Goal: Task Accomplishment & Management: Manage account settings

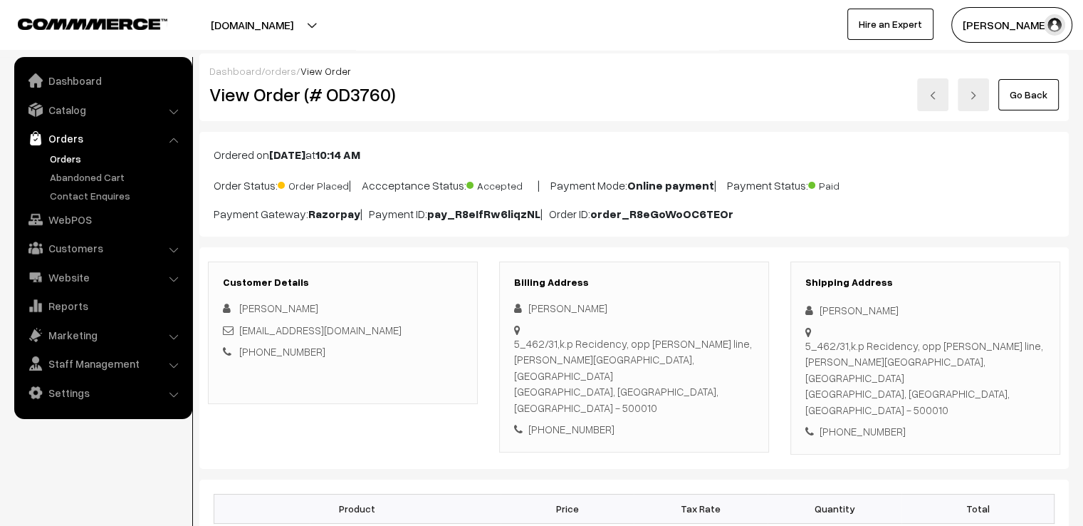
click at [1012, 90] on link "Go Back" at bounding box center [1029, 94] width 61 height 31
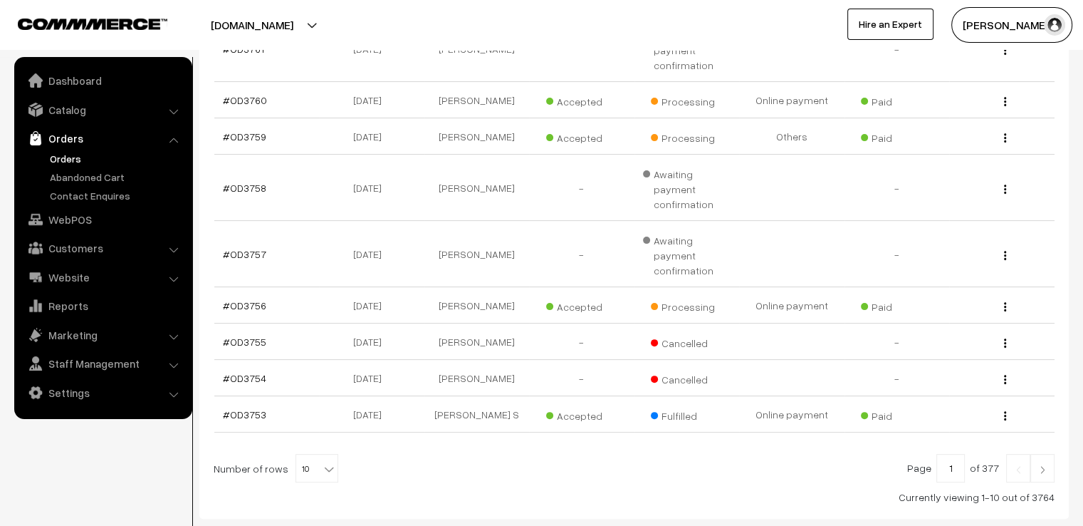
scroll to position [379, 0]
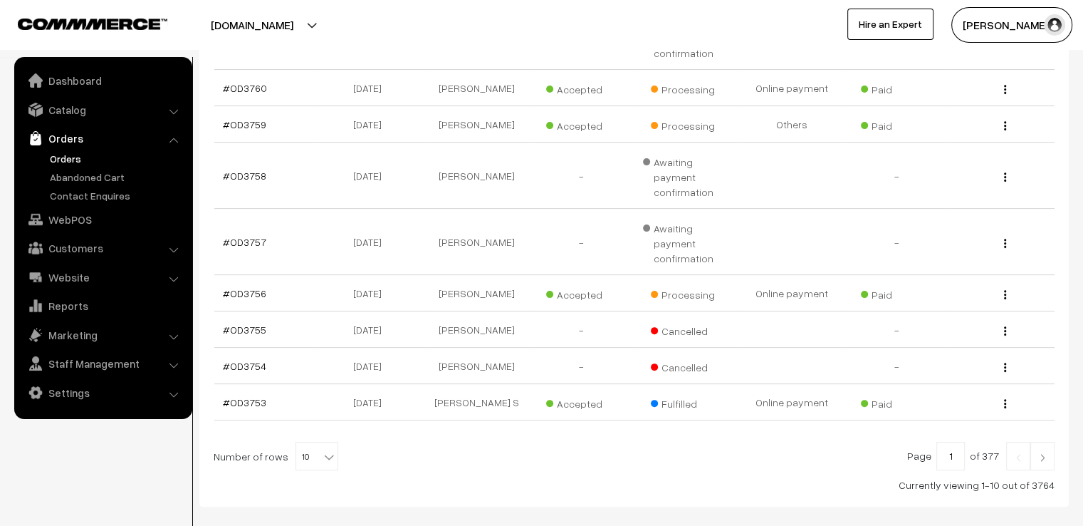
click at [322, 449] on b at bounding box center [329, 456] width 14 height 14
select select "90"
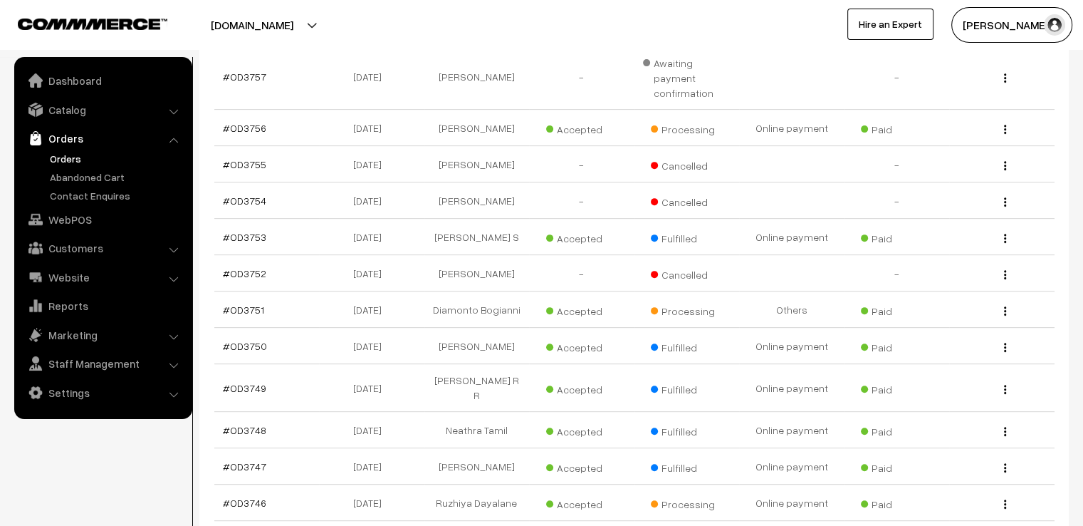
scroll to position [570, 0]
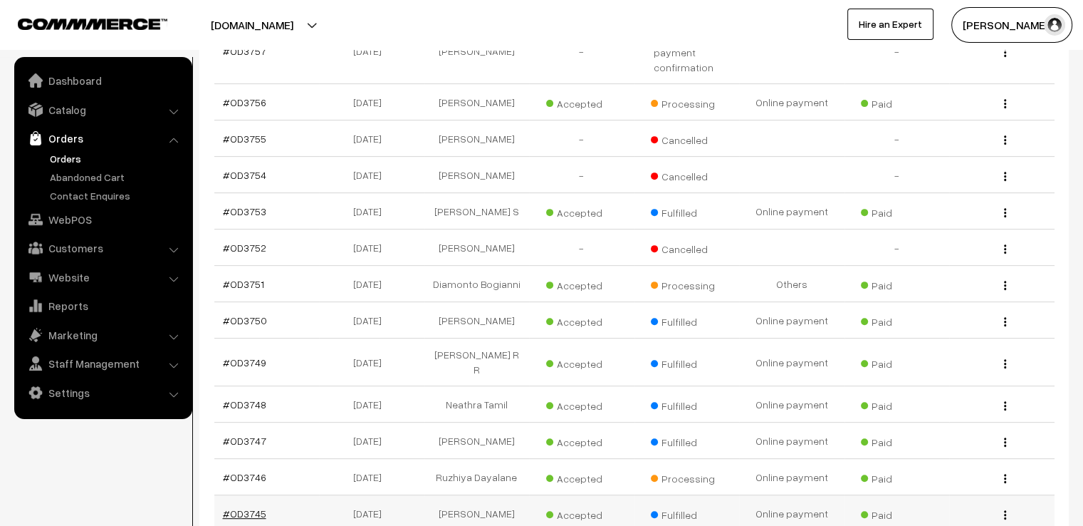
click at [241, 507] on link "#OD3745" at bounding box center [244, 513] width 43 height 12
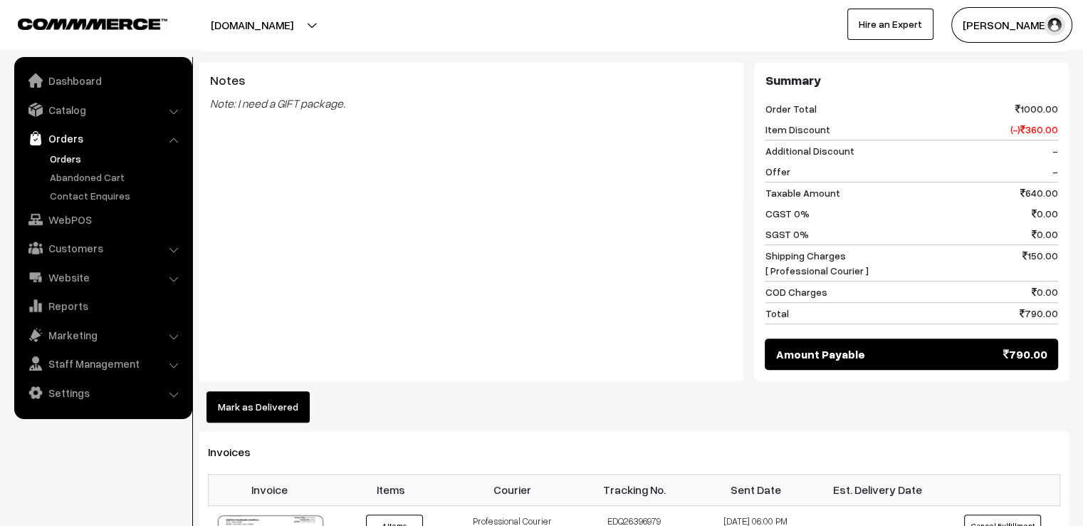
scroll to position [912, 0]
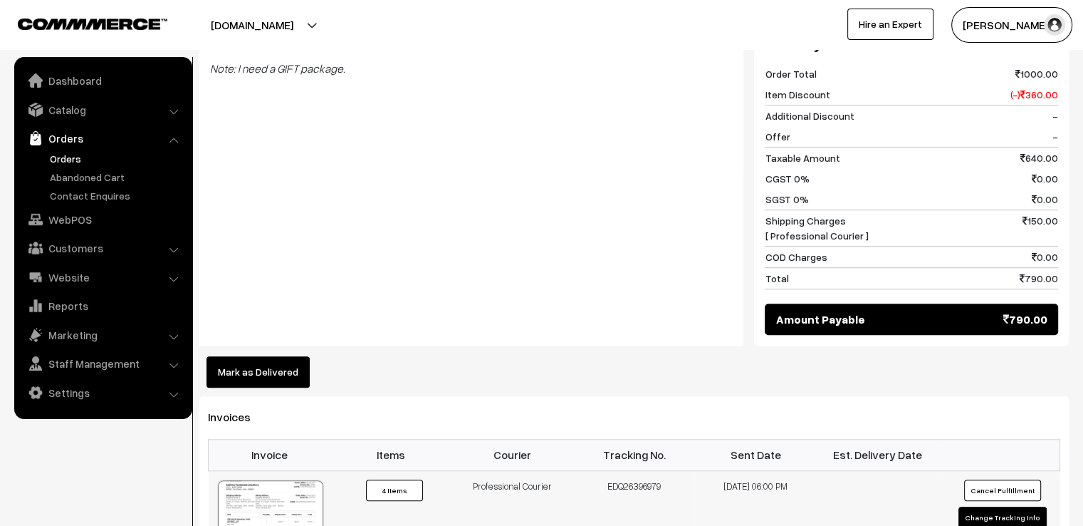
click at [1007, 506] on button "Change Tracking Info" at bounding box center [1003, 516] width 88 height 21
select select "4"
type input "EDQ26396979"
type input "22-08-2025 18:00"
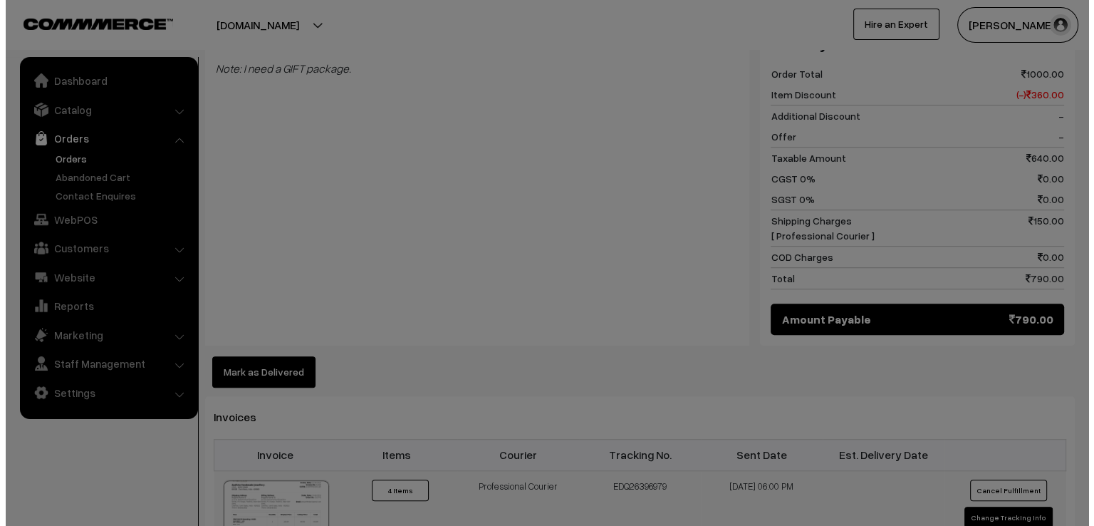
scroll to position [917, 0]
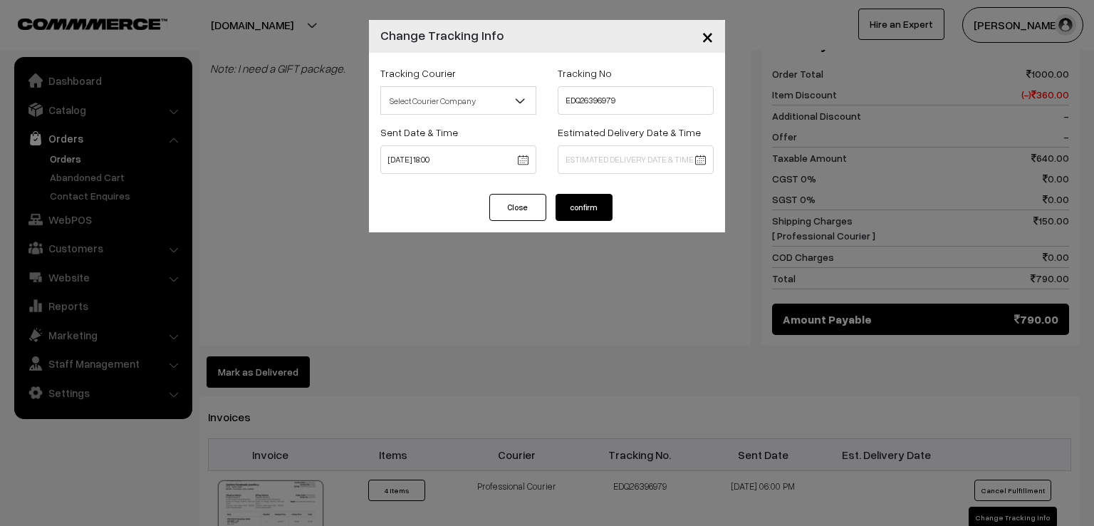
click at [869, 387] on div "× Change Tracking Info Tracking Courier Select Courier Company DTDC ST Courier …" at bounding box center [547, 263] width 1094 height 526
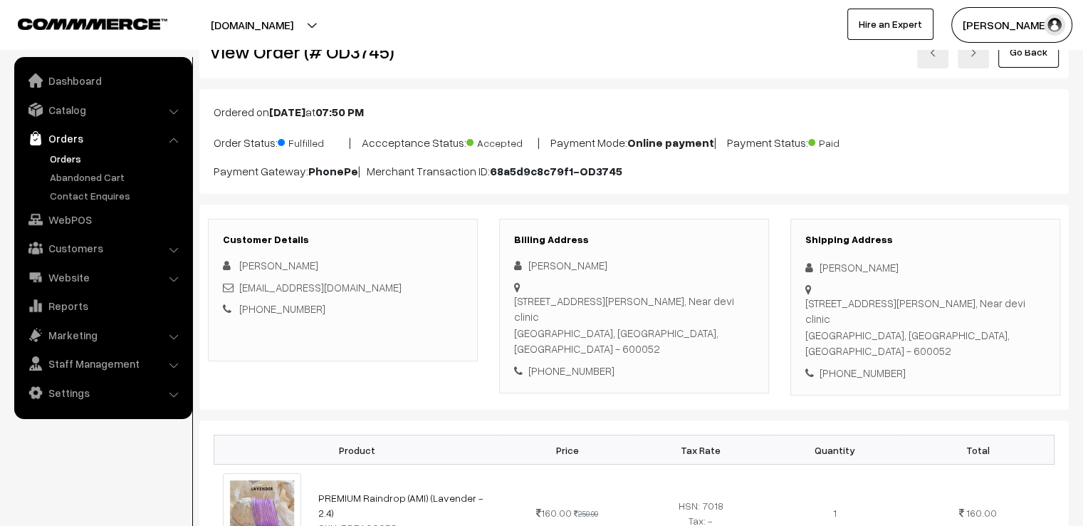
scroll to position [0, 0]
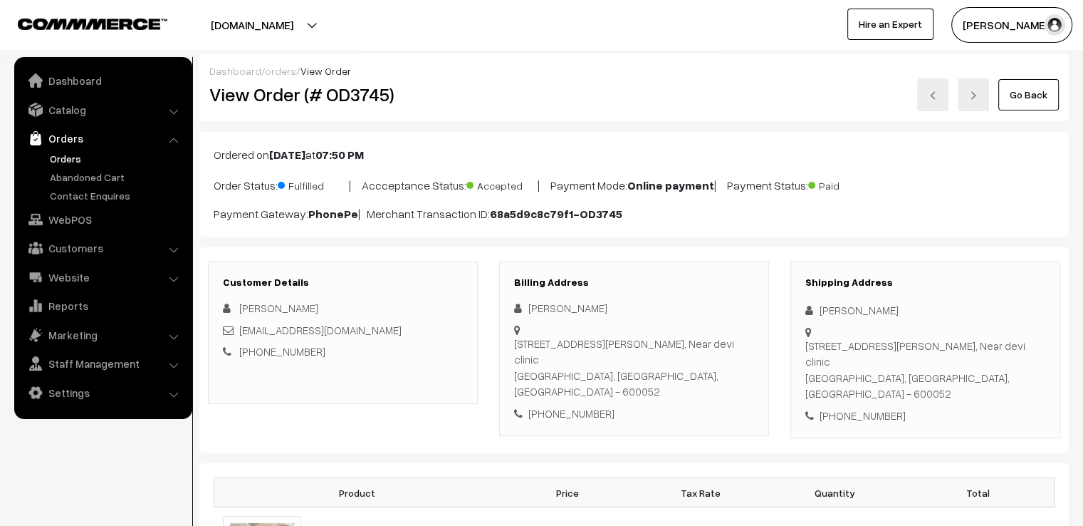
click at [1017, 95] on link "Go Back" at bounding box center [1029, 94] width 61 height 31
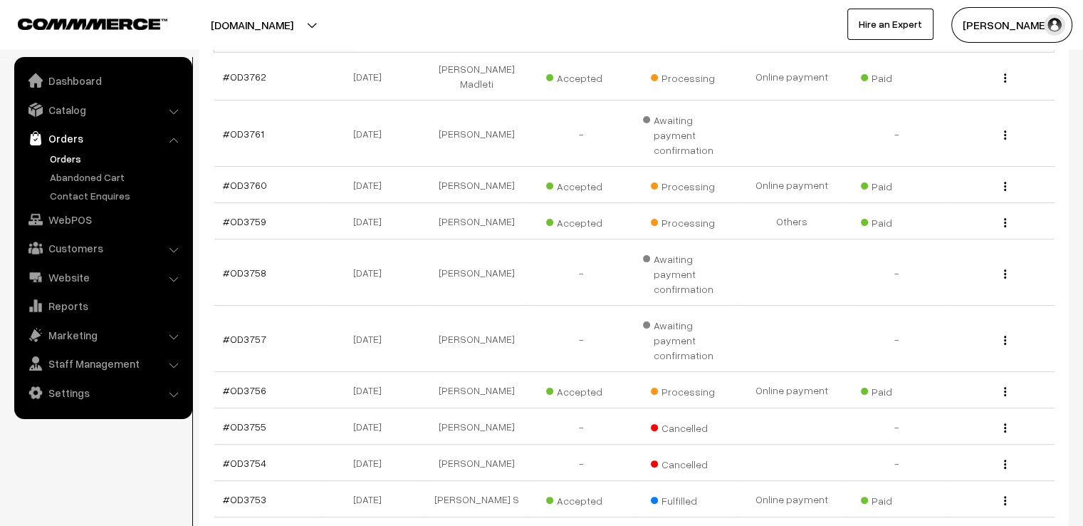
scroll to position [285, 0]
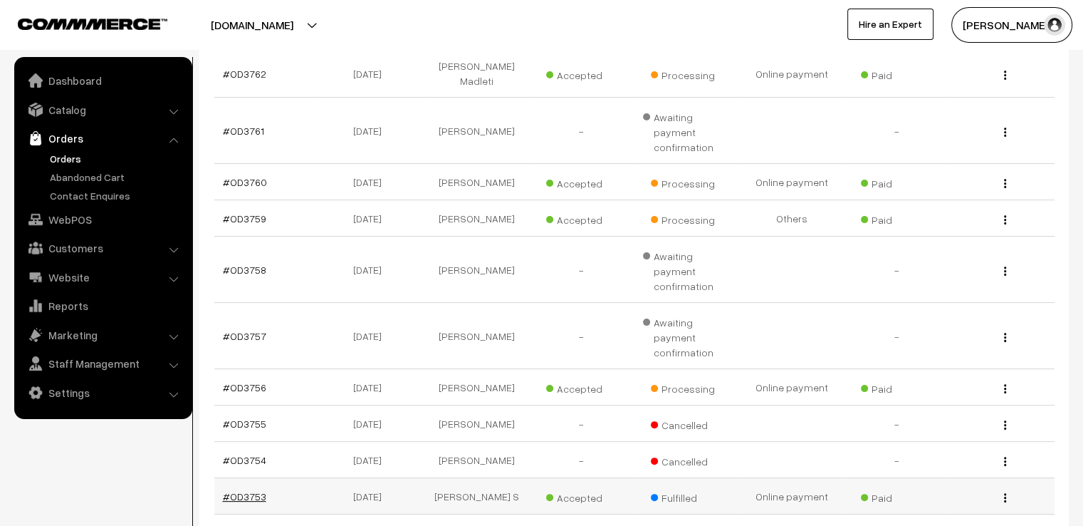
click at [246, 490] on link "#OD3753" at bounding box center [244, 496] width 43 height 12
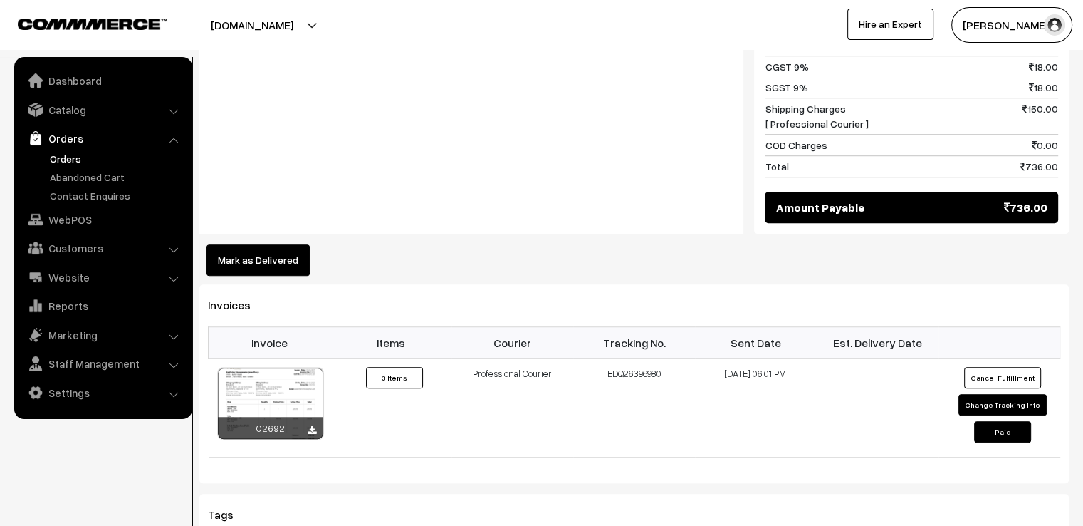
scroll to position [1014, 0]
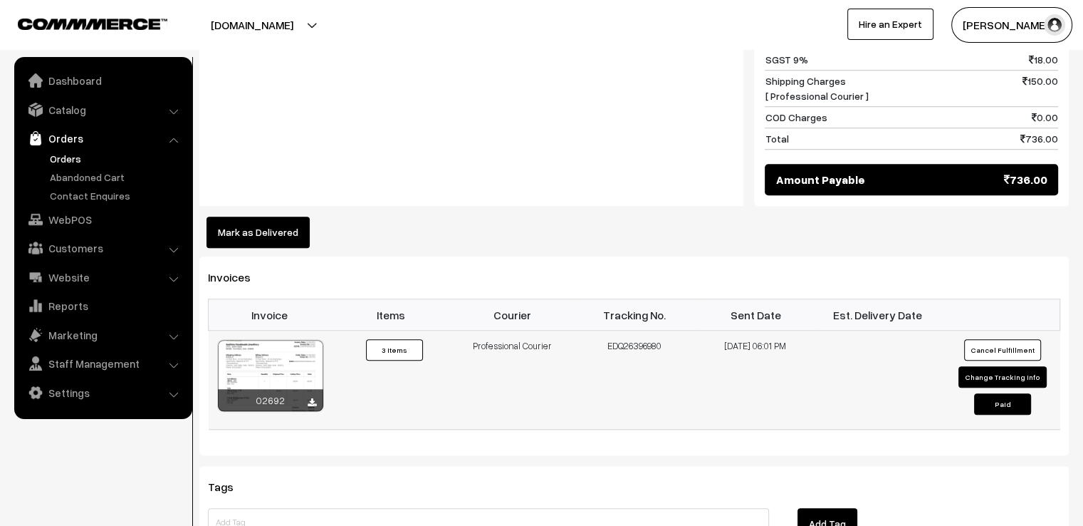
click at [1014, 366] on button "Change Tracking Info" at bounding box center [1003, 376] width 88 height 21
select select "4"
type input "EDQ26396980"
type input "22-08-2025 18:01"
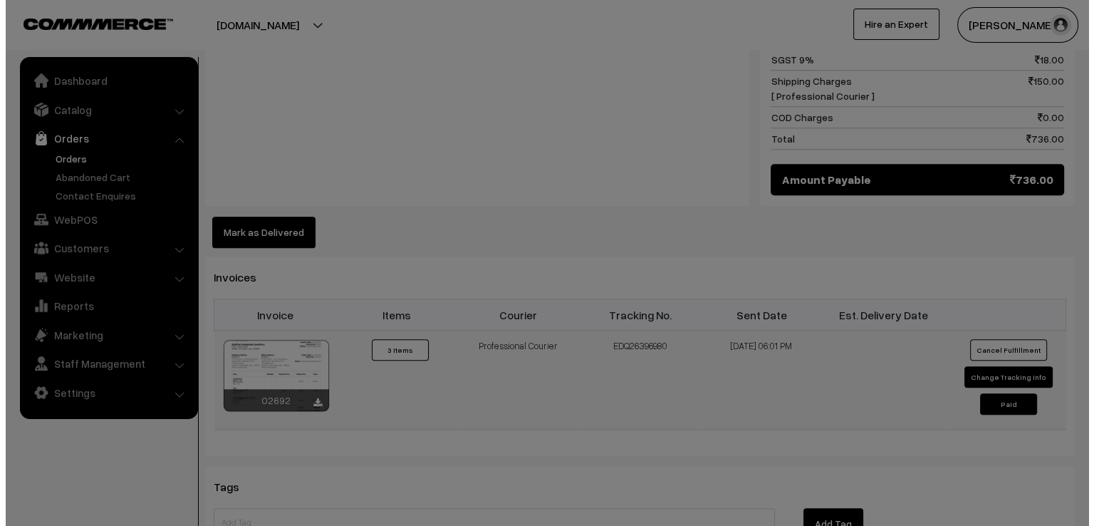
scroll to position [1017, 0]
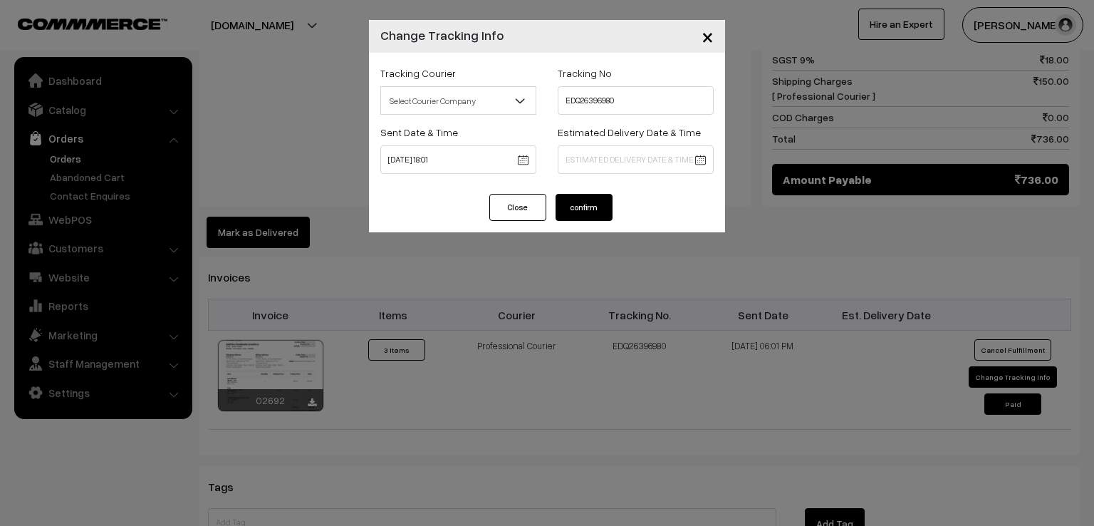
click at [726, 19] on div "× Change Tracking Info Tracking Courier Select Courier Company DTDC ST Courier …" at bounding box center [547, 263] width 1094 height 526
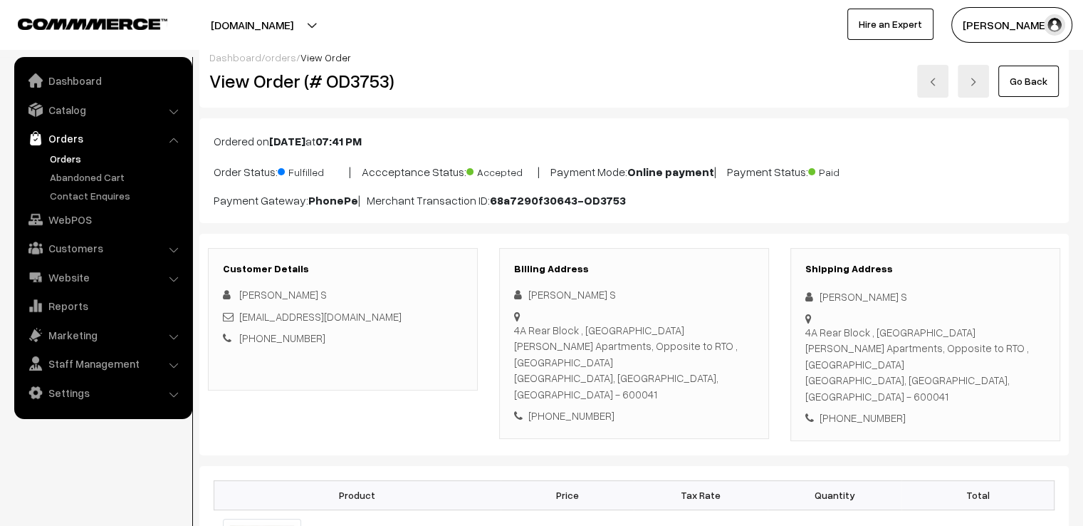
scroll to position [0, 0]
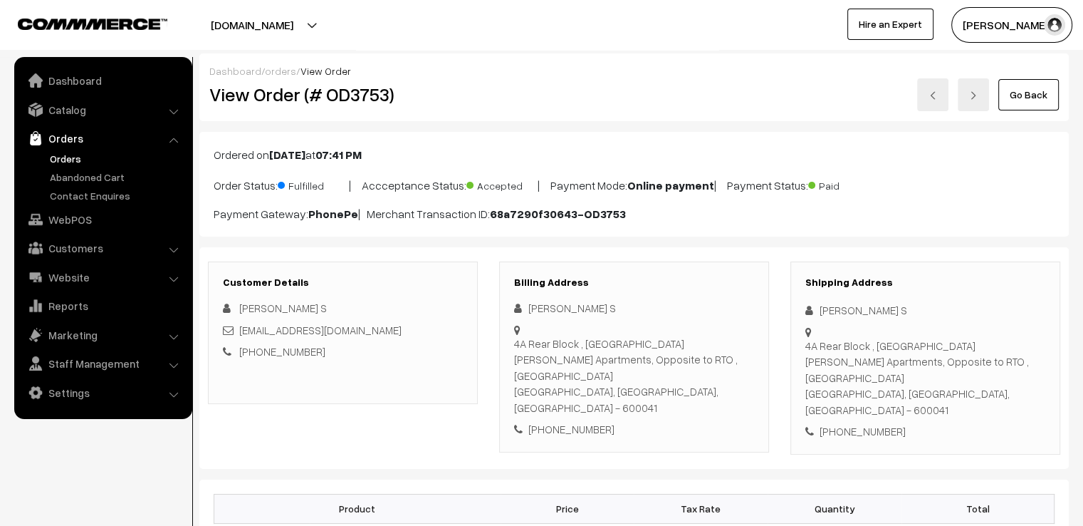
click at [1044, 103] on link "Go Back" at bounding box center [1029, 94] width 61 height 31
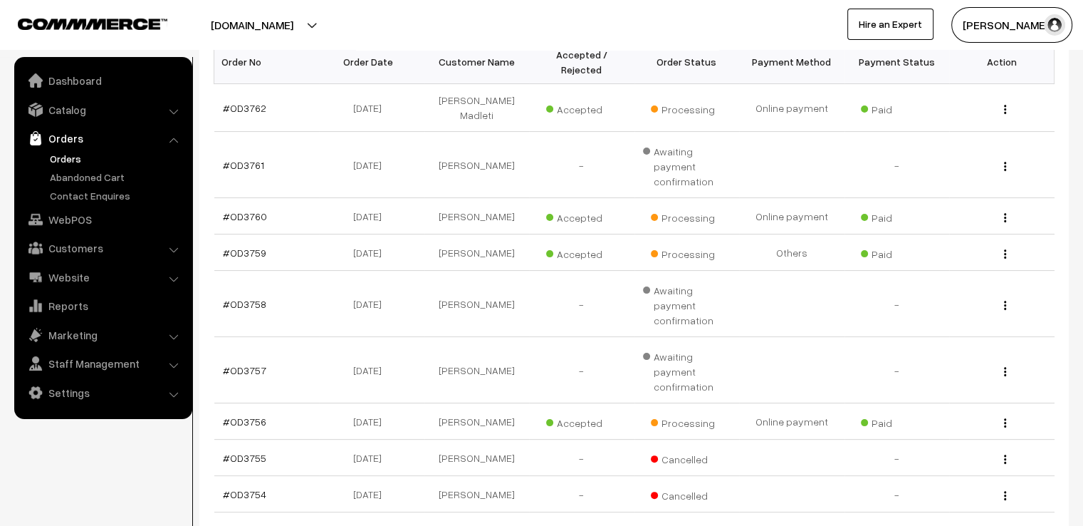
scroll to position [285, 0]
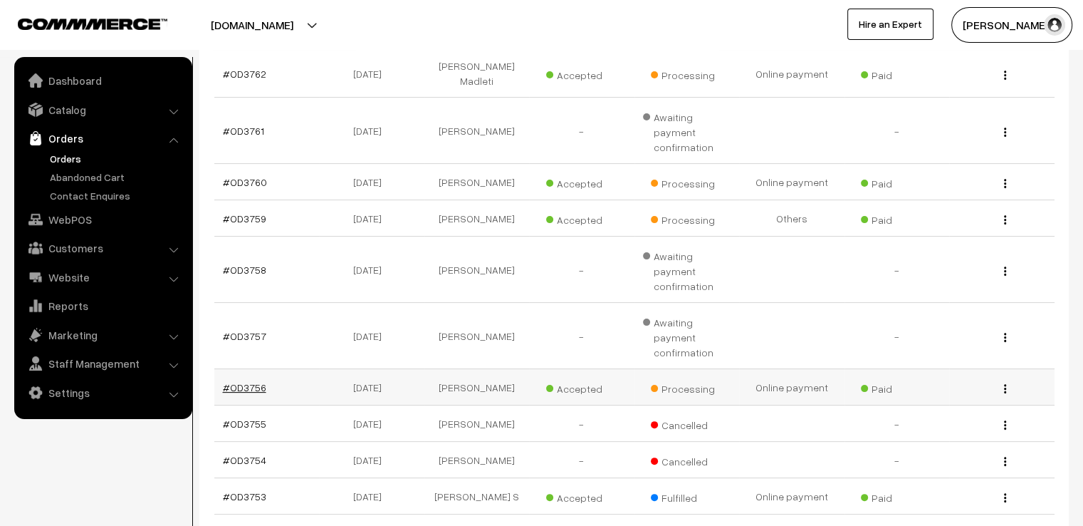
click at [248, 381] on link "#OD3756" at bounding box center [244, 387] width 43 height 12
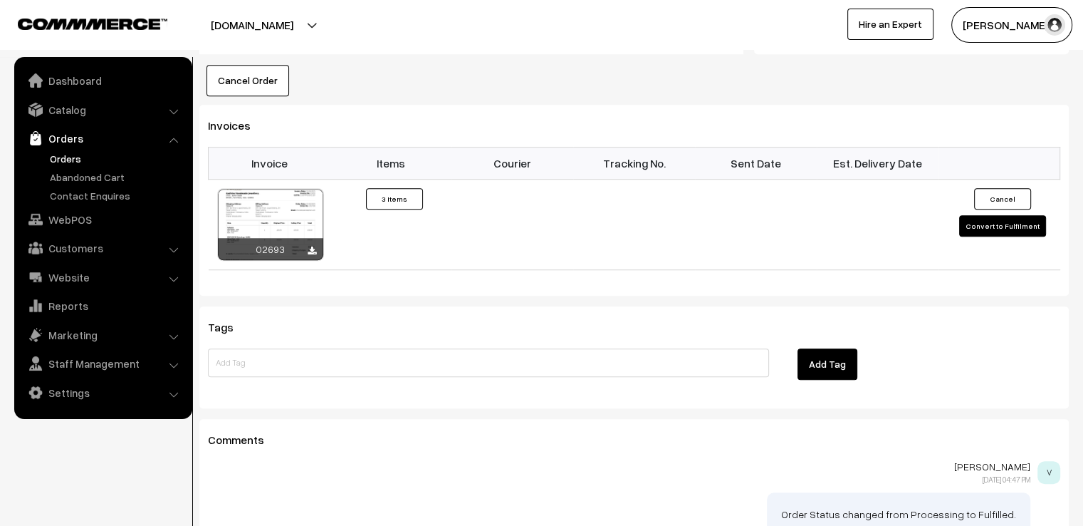
scroll to position [970, 0]
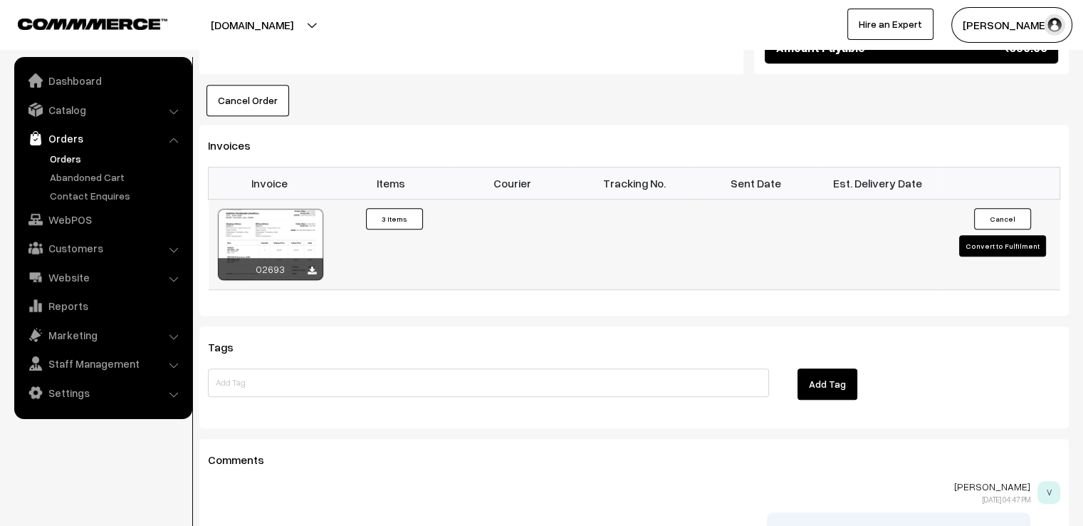
click at [1003, 235] on button "Convert to Fulfilment" at bounding box center [1003, 245] width 87 height 21
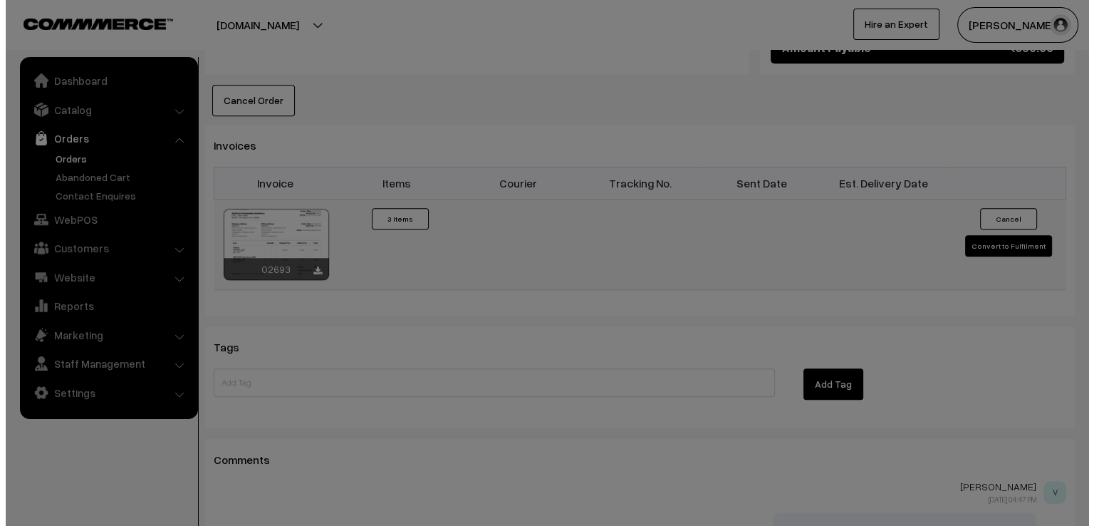
scroll to position [972, 0]
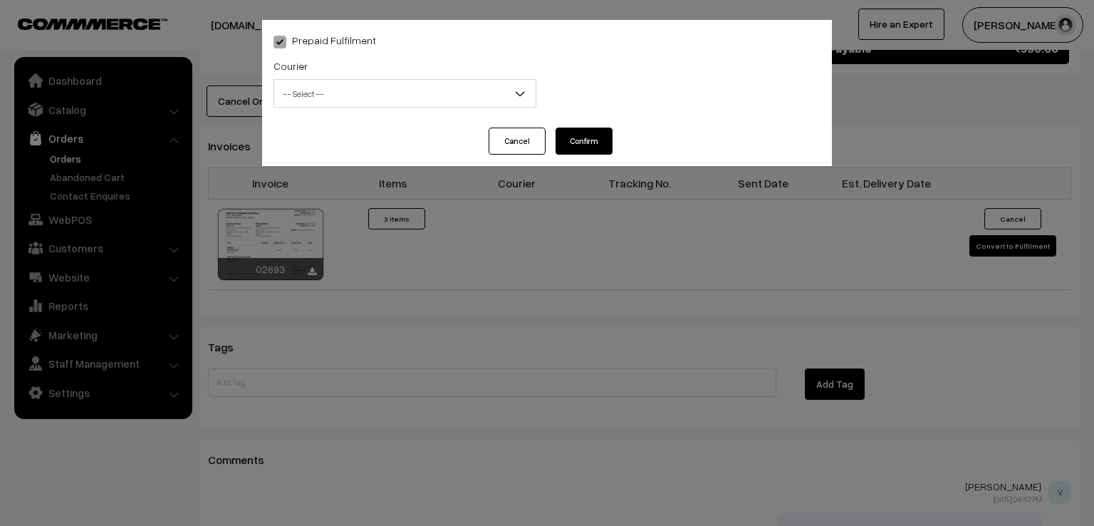
click at [454, 95] on span "-- Select --" at bounding box center [404, 93] width 261 height 25
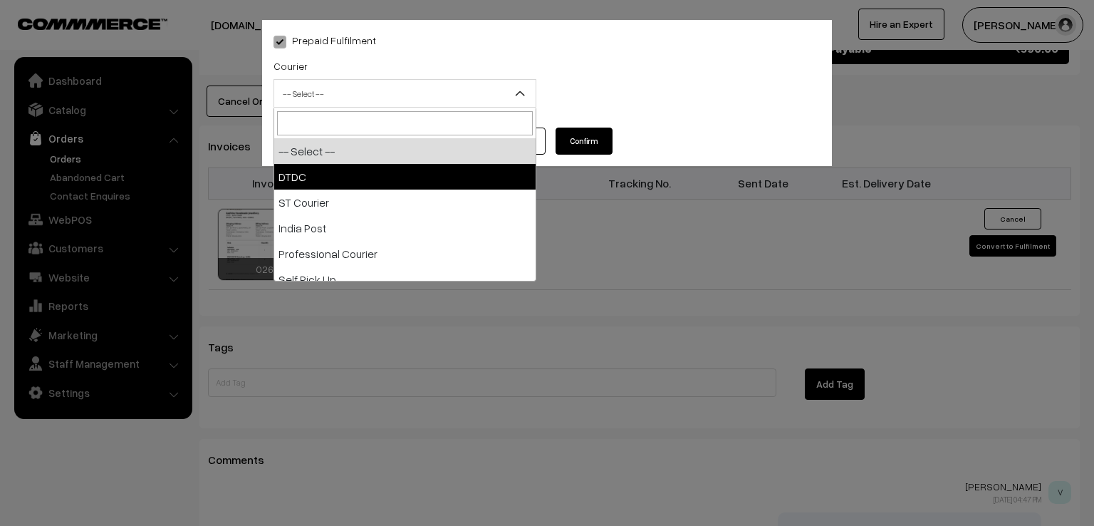
select select "1"
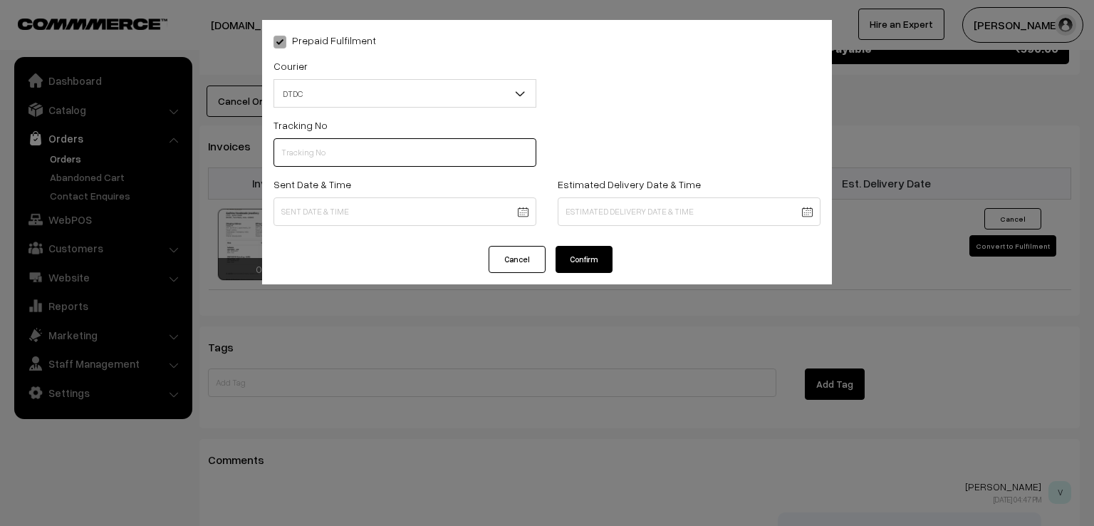
click at [362, 156] on input "text" at bounding box center [405, 152] width 263 height 28
type input "7X108253413"
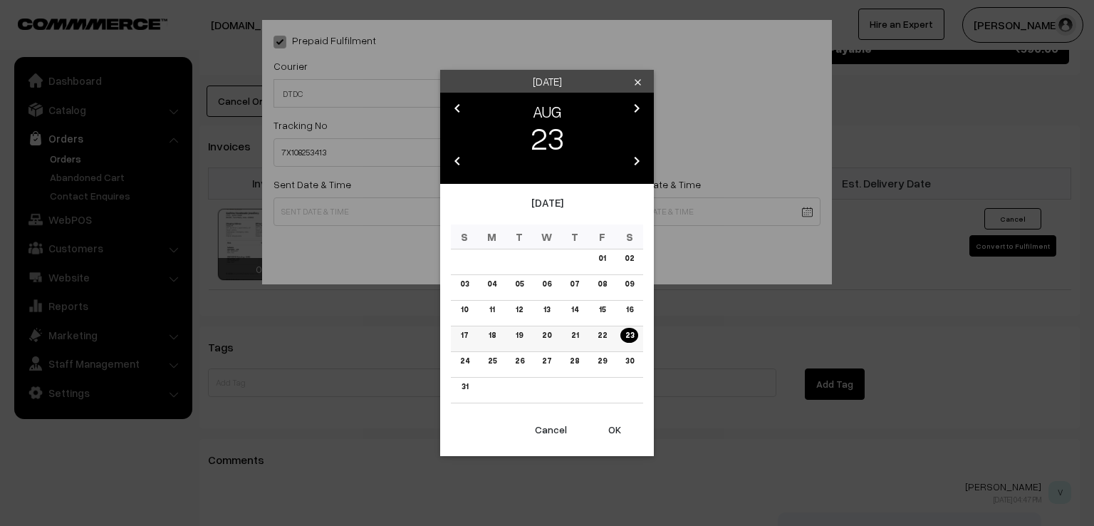
click at [608, 343] on td "22" at bounding box center [602, 339] width 28 height 26
click at [603, 336] on link "22" at bounding box center [602, 335] width 18 height 15
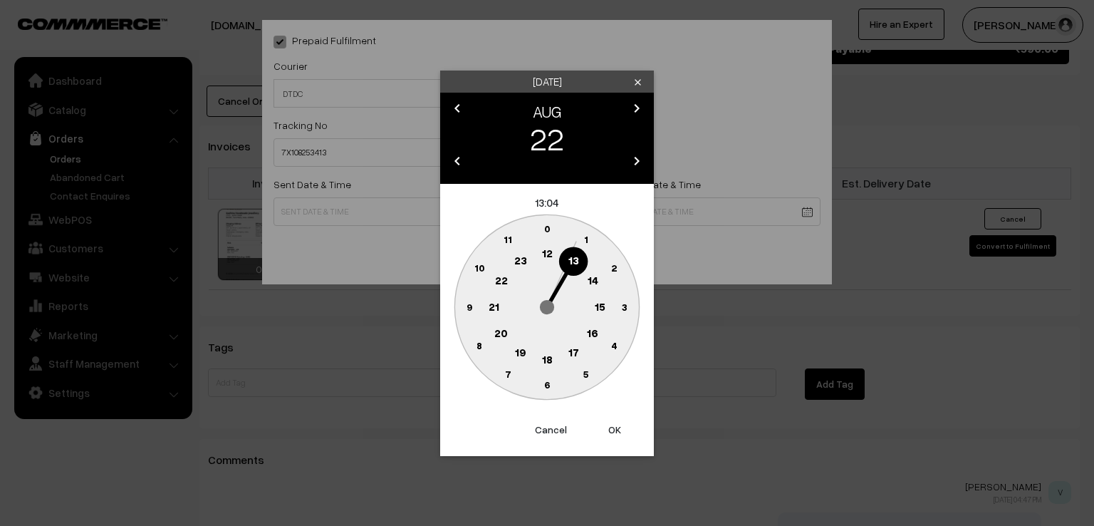
click at [465, 309] on circle at bounding box center [468, 306] width 29 height 29
click at [546, 227] on text "0" at bounding box center [547, 228] width 6 height 12
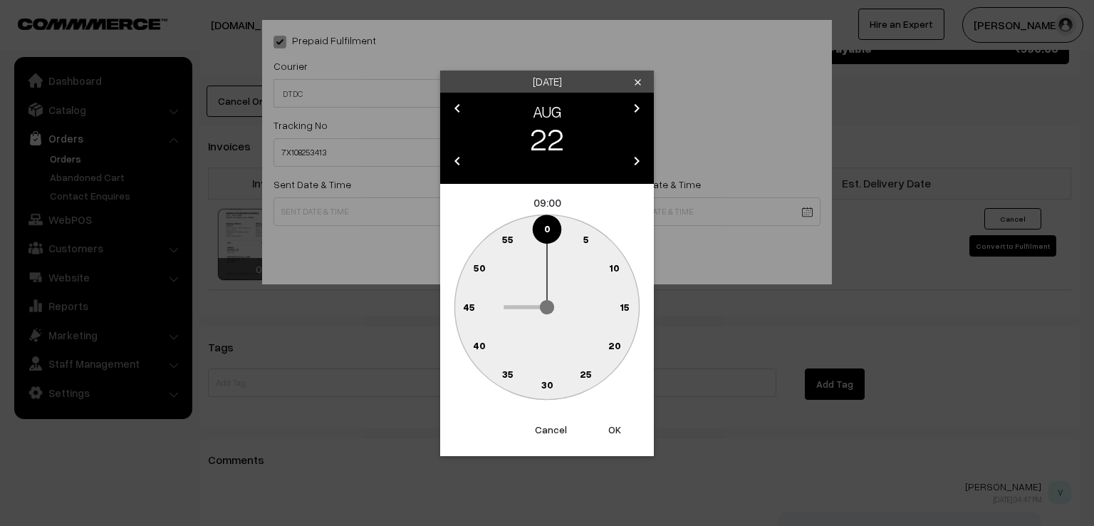
type input "22-08-2025 09:00"
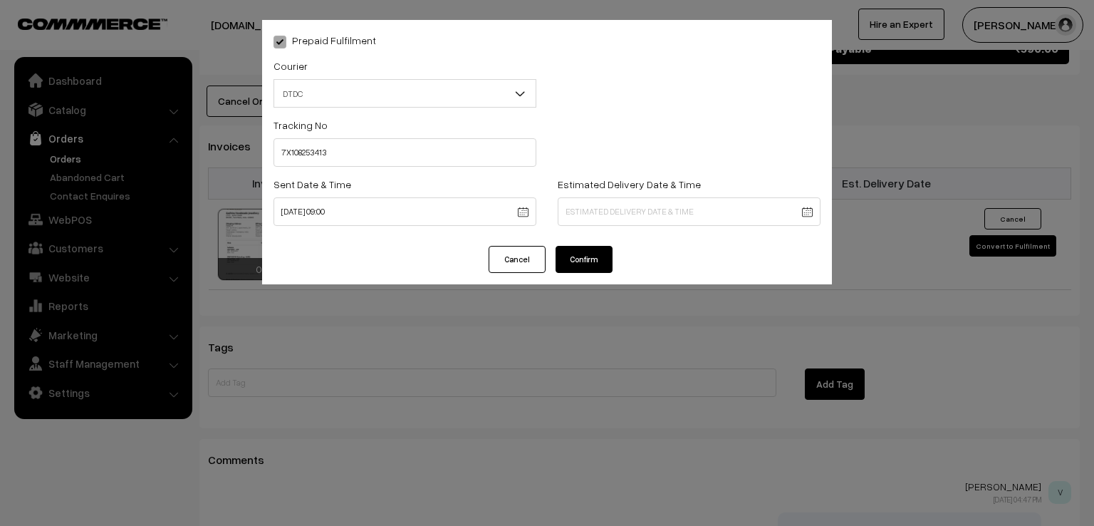
click at [585, 260] on button "Confirm" at bounding box center [584, 259] width 57 height 27
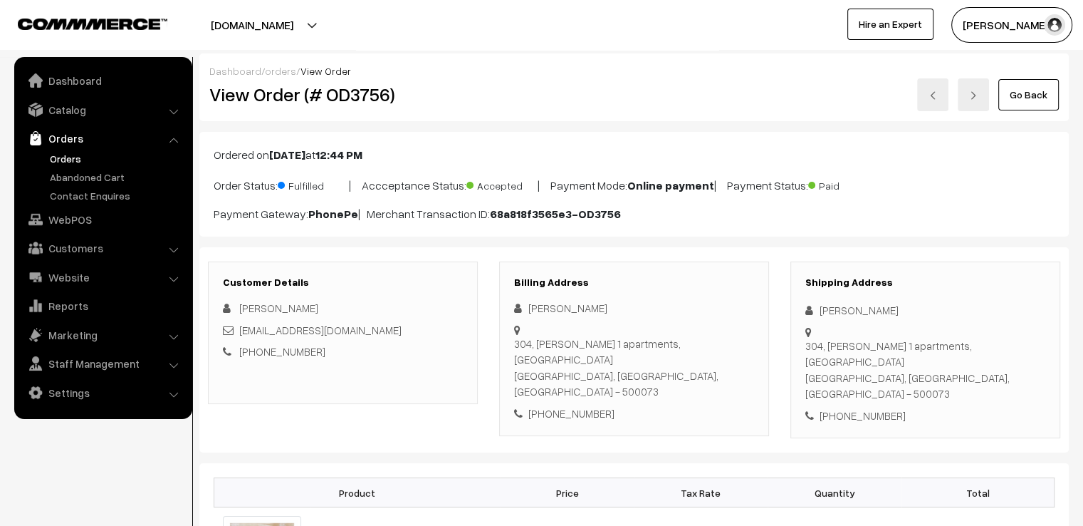
click at [1022, 96] on link "Go Back" at bounding box center [1029, 94] width 61 height 31
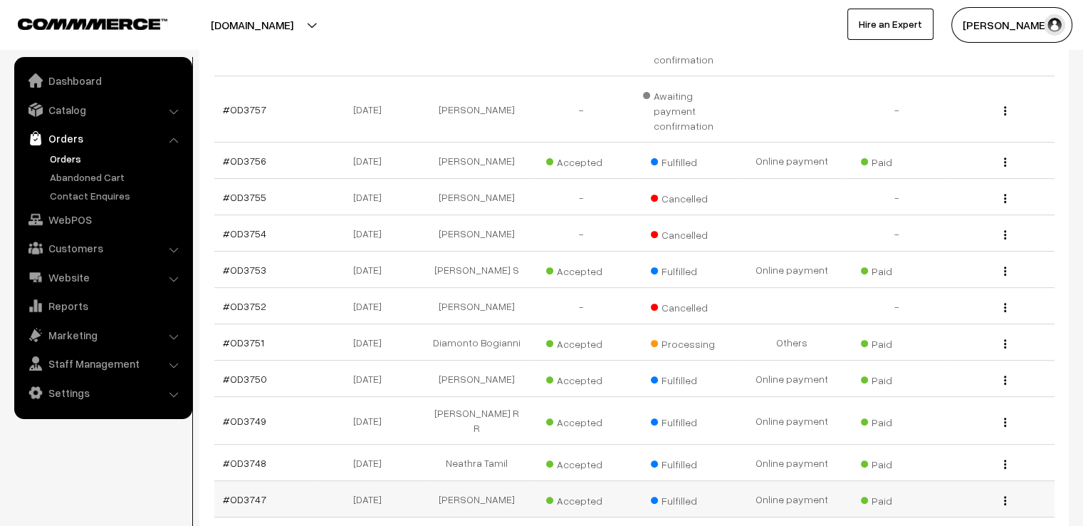
scroll to position [513, 0]
click at [235, 525] on link "#OD3746" at bounding box center [244, 534] width 43 height 12
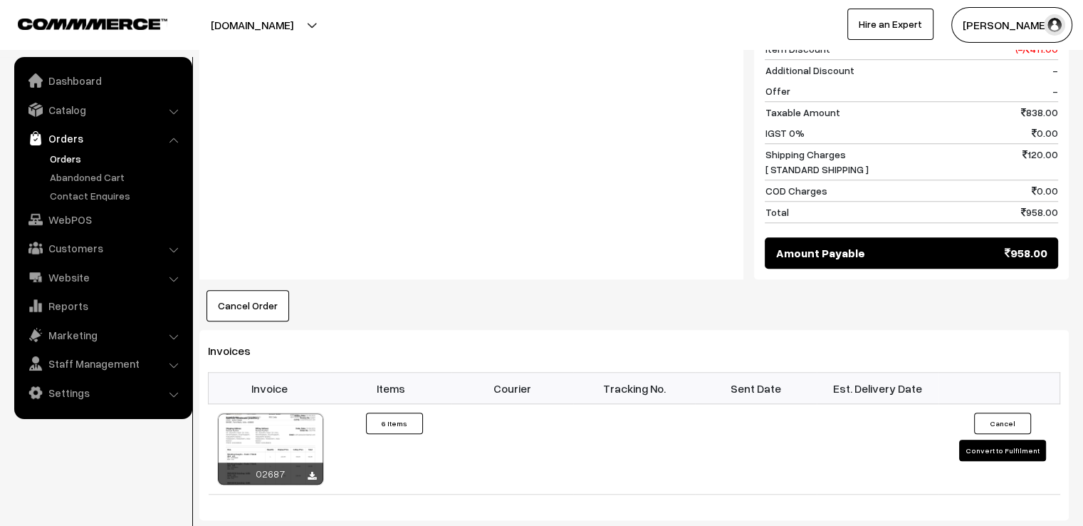
scroll to position [1140, 0]
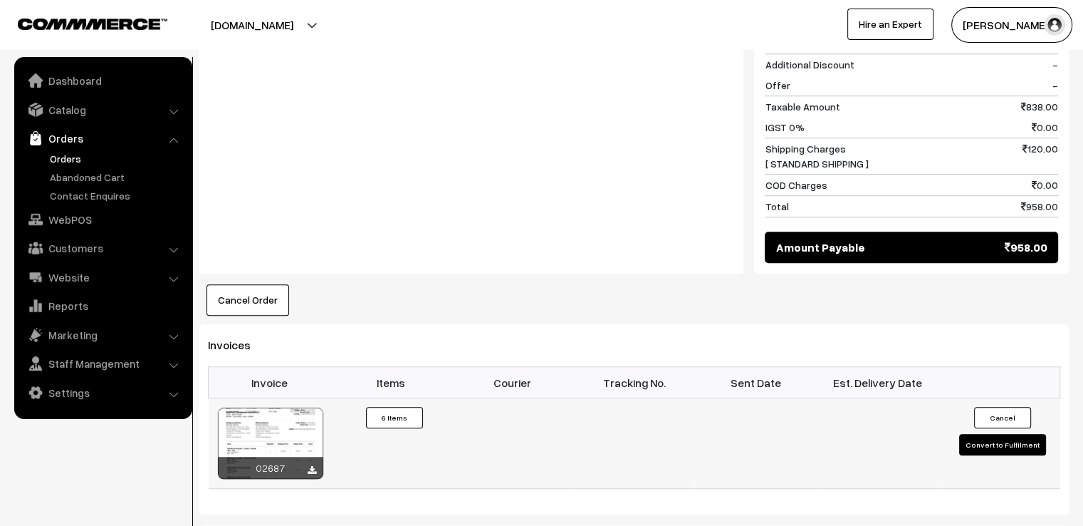
click at [1012, 445] on button "Convert to Fulfilment" at bounding box center [1003, 444] width 87 height 21
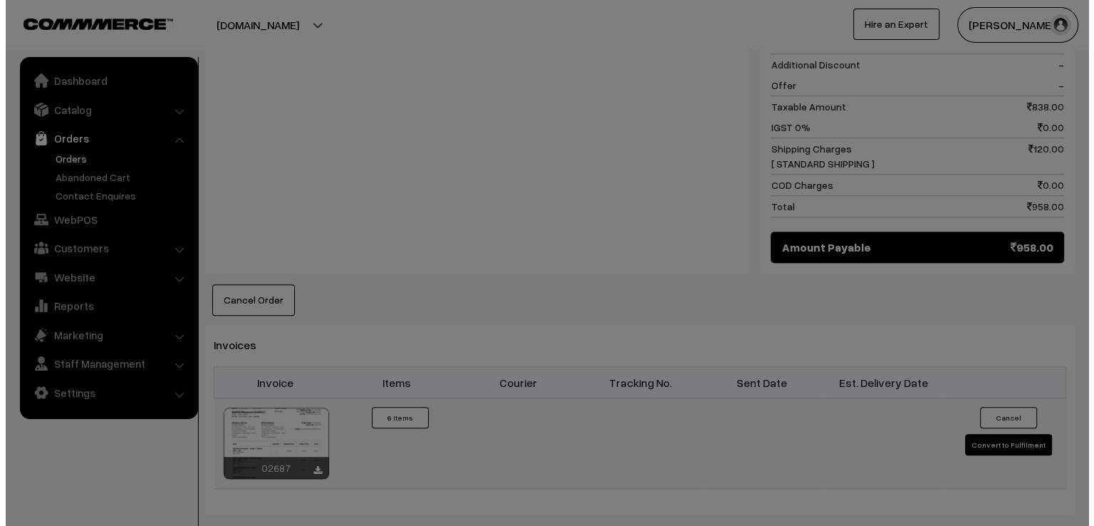
scroll to position [1147, 0]
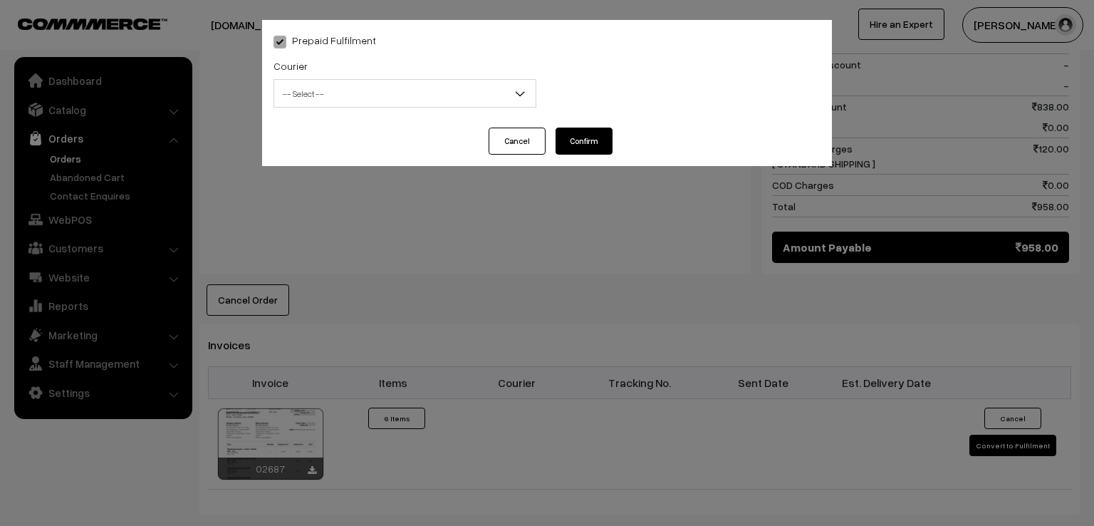
click at [490, 90] on span "-- Select --" at bounding box center [404, 93] width 261 height 25
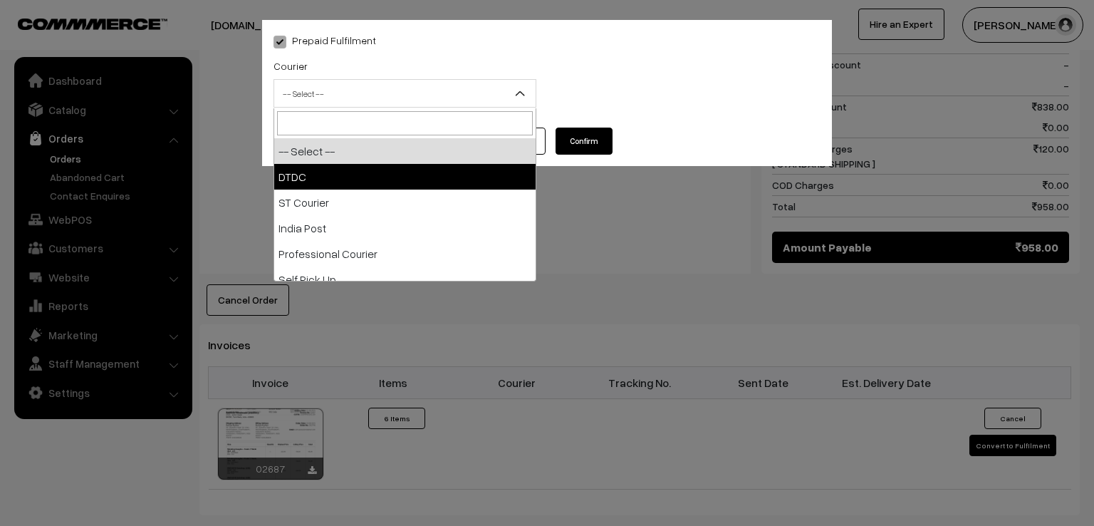
select select "1"
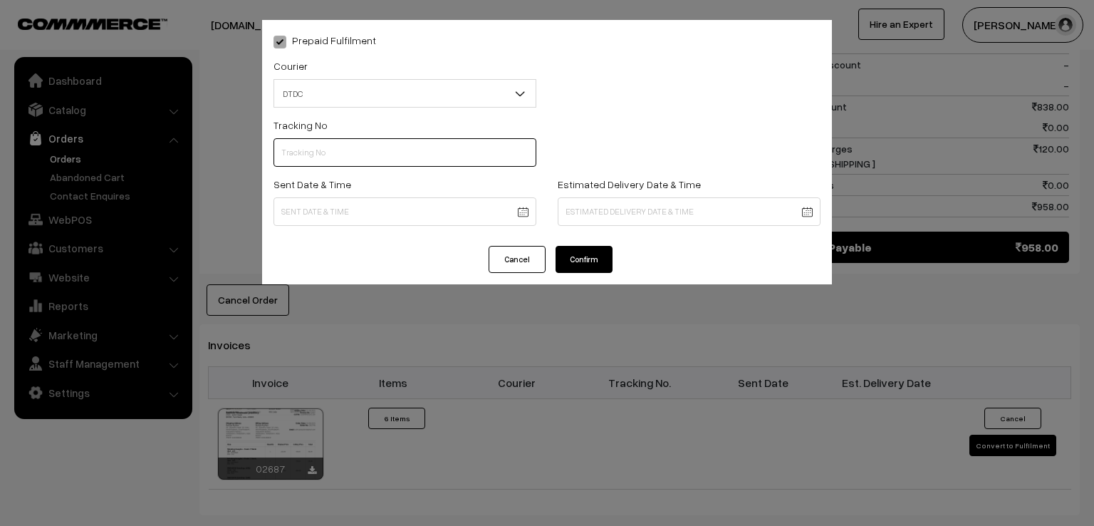
click at [416, 157] on input "text" at bounding box center [405, 152] width 263 height 28
type input "D1005176692"
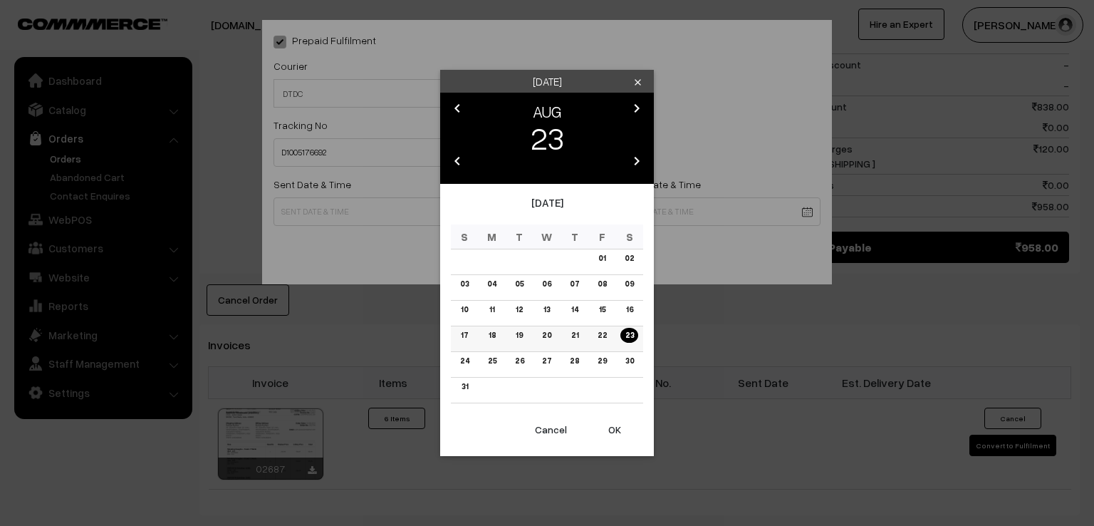
click at [601, 335] on link "22" at bounding box center [602, 335] width 18 height 15
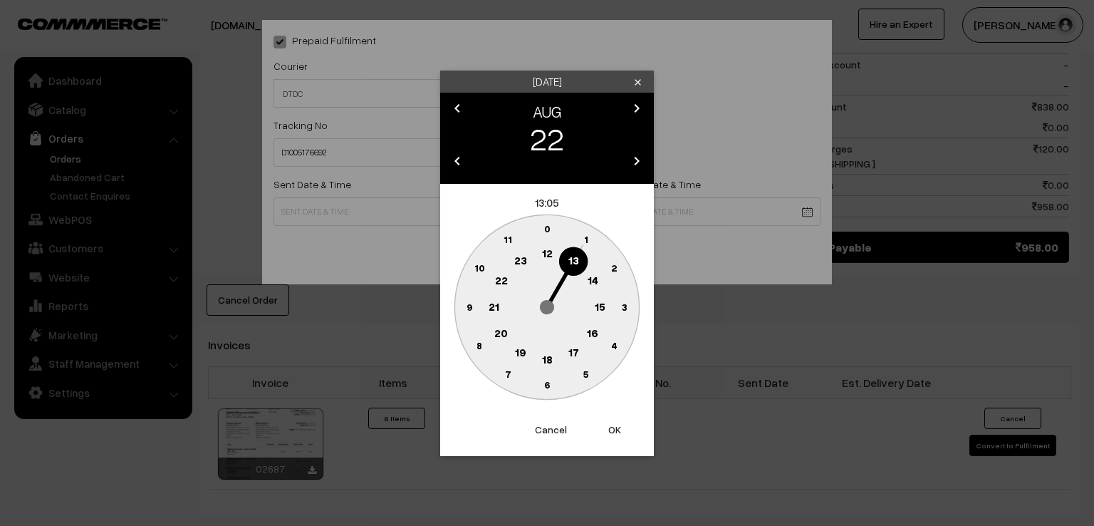
click at [462, 308] on circle at bounding box center [468, 306] width 29 height 29
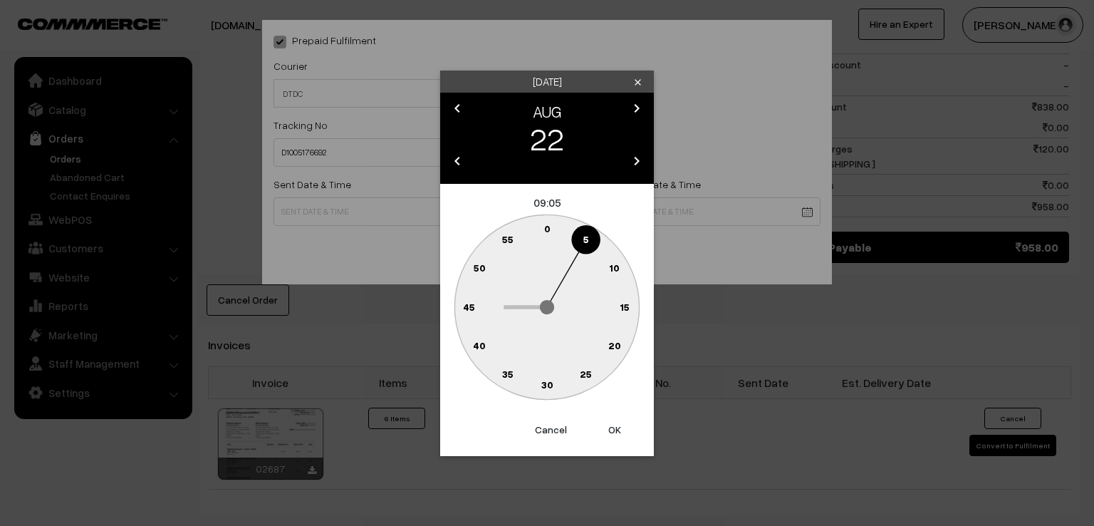
click at [547, 229] on text "0" at bounding box center [547, 228] width 6 height 12
type input "22-08-2025 09:00"
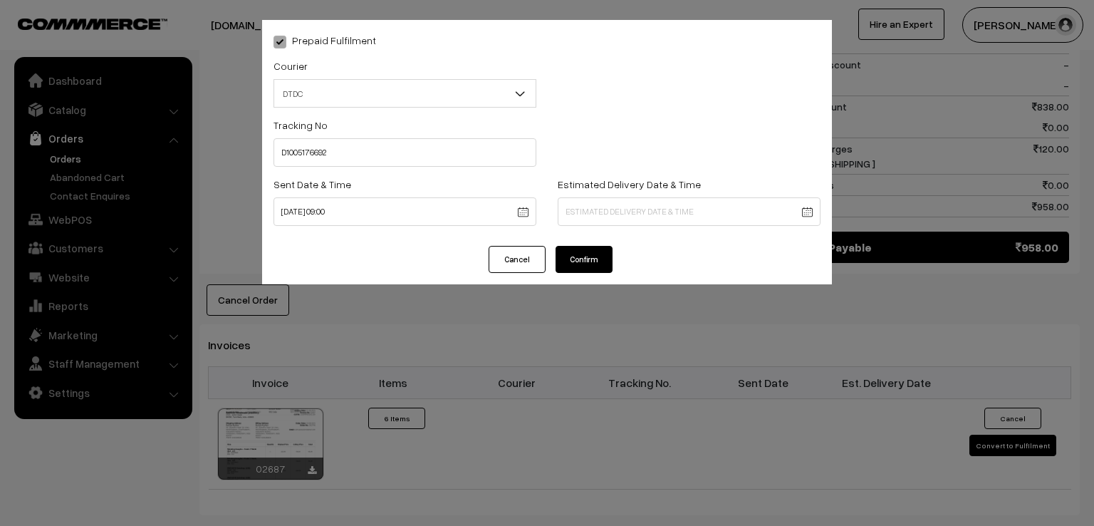
click at [576, 256] on button "Confirm" at bounding box center [584, 259] width 57 height 27
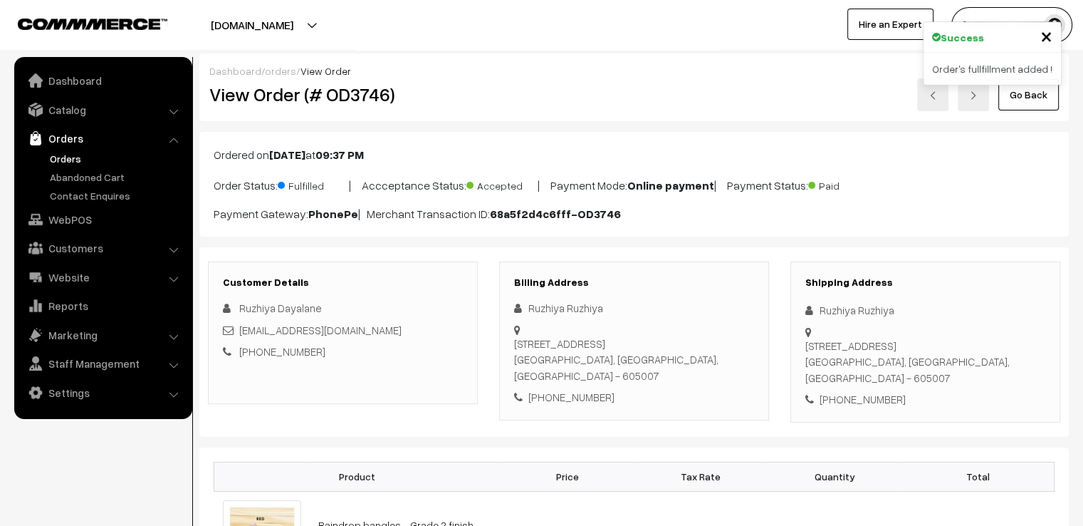
click at [1027, 106] on link "Go Back" at bounding box center [1029, 94] width 61 height 31
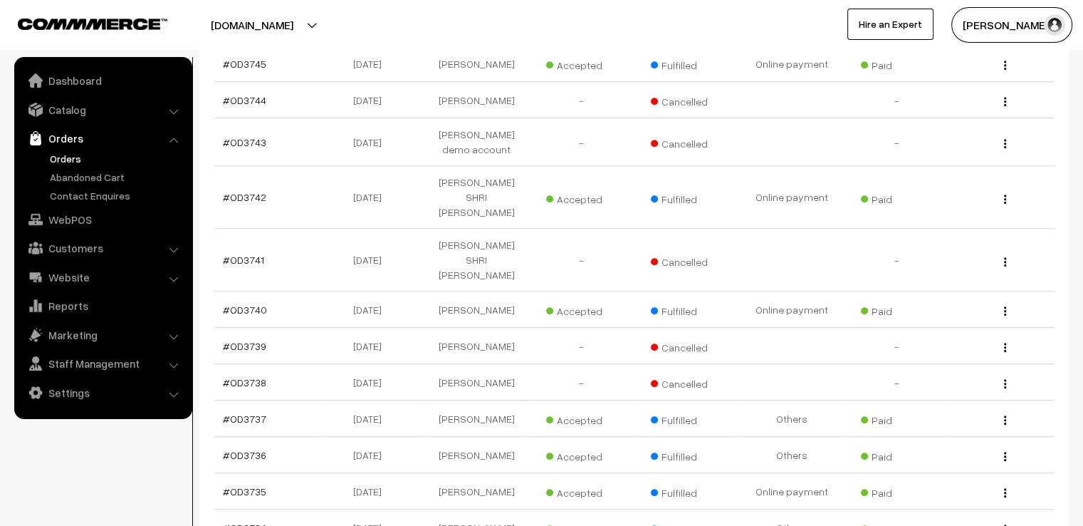
scroll to position [1026, 0]
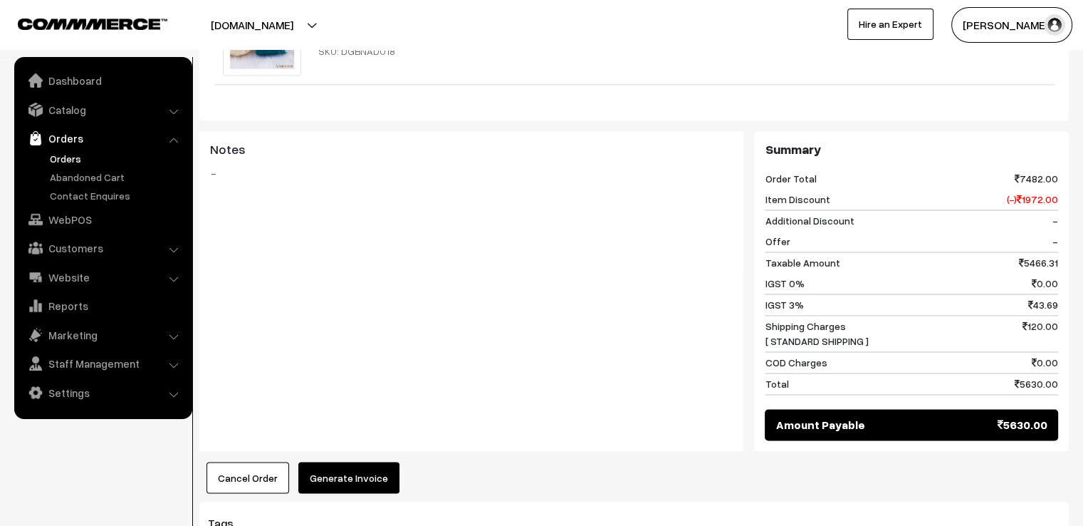
scroll to position [2280, 0]
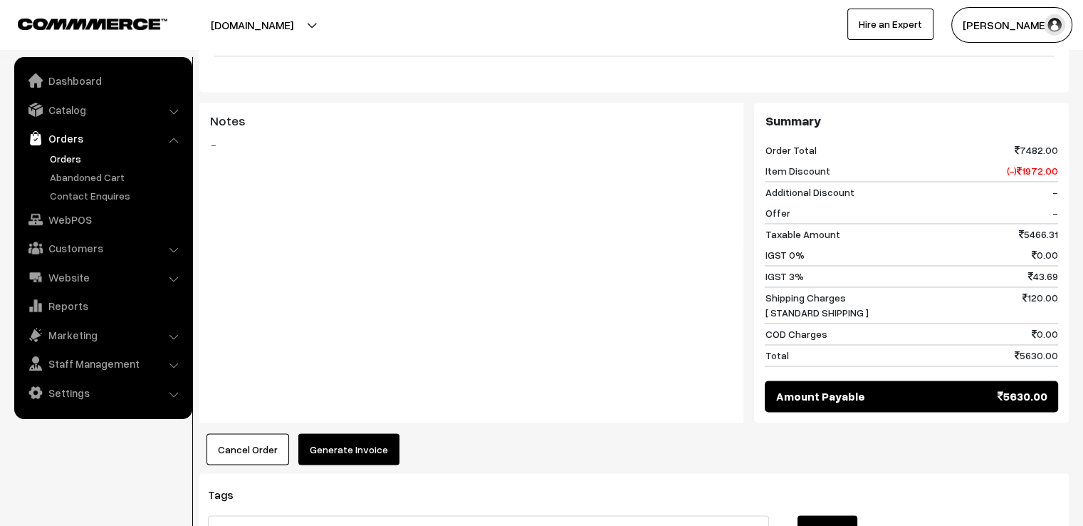
click at [327, 433] on button "Generate Invoice" at bounding box center [348, 448] width 101 height 31
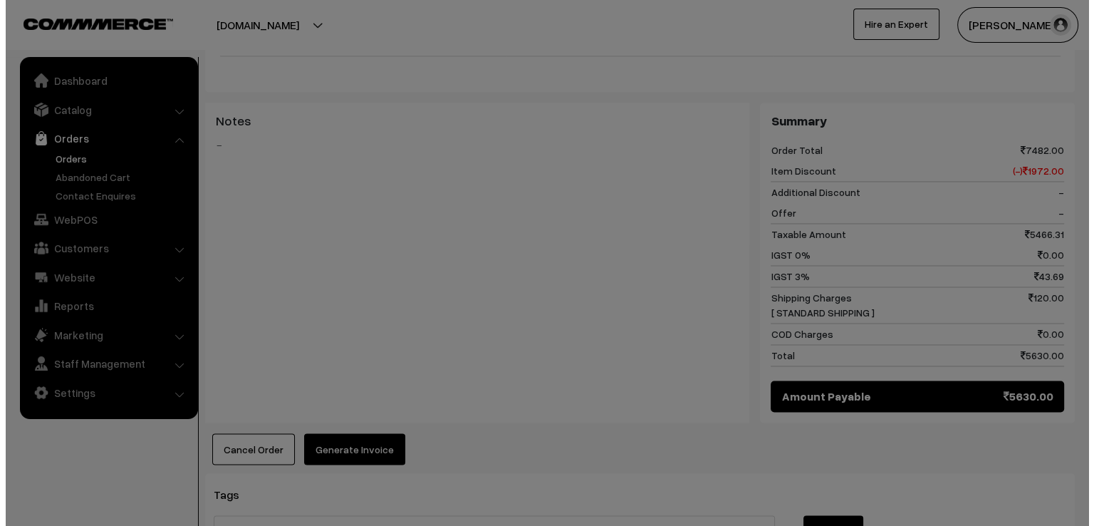
scroll to position [2302, 0]
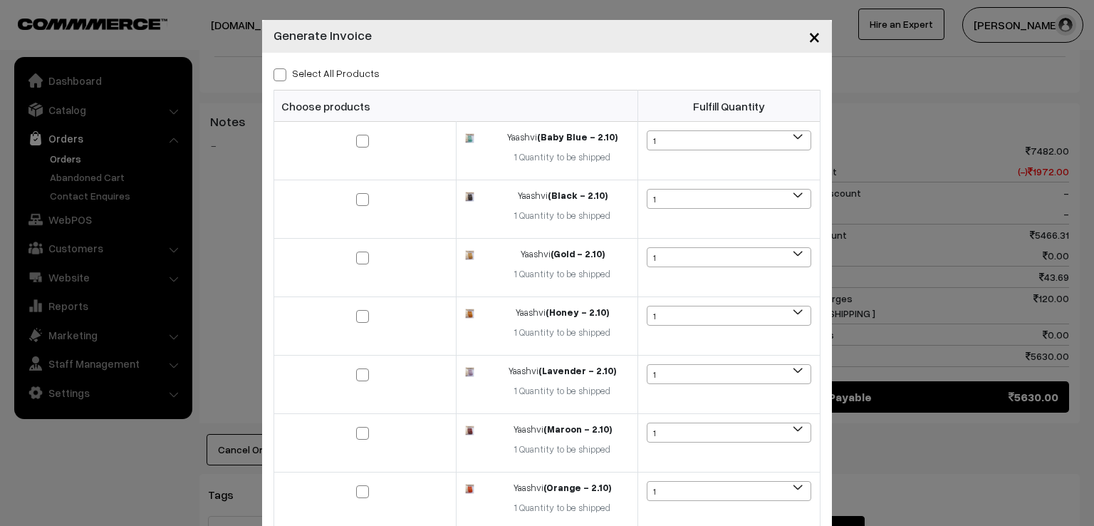
click at [274, 68] on span at bounding box center [280, 74] width 13 height 13
click at [274, 68] on input "Select All Products" at bounding box center [278, 72] width 9 height 9
checkbox input "true"
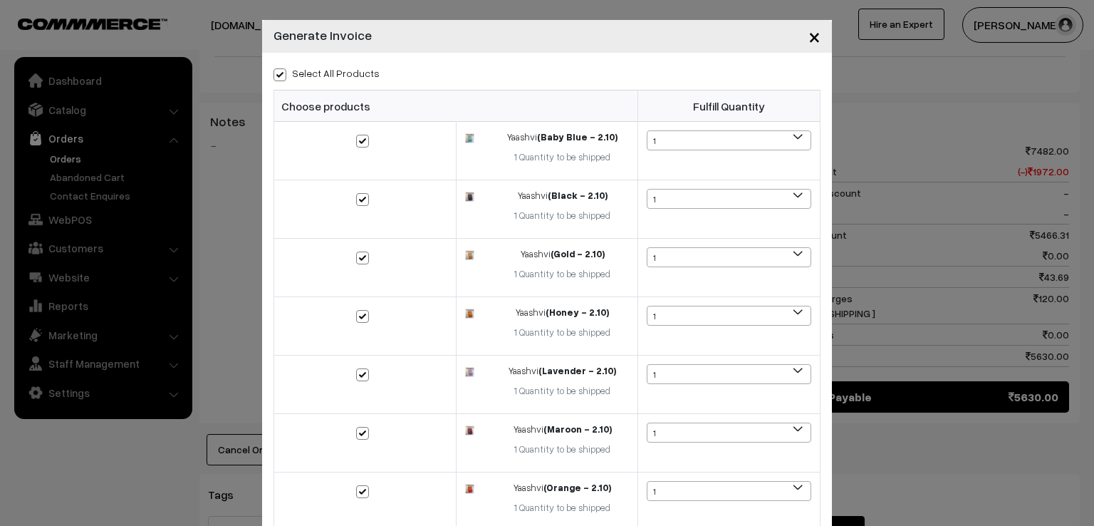
checkbox input "true"
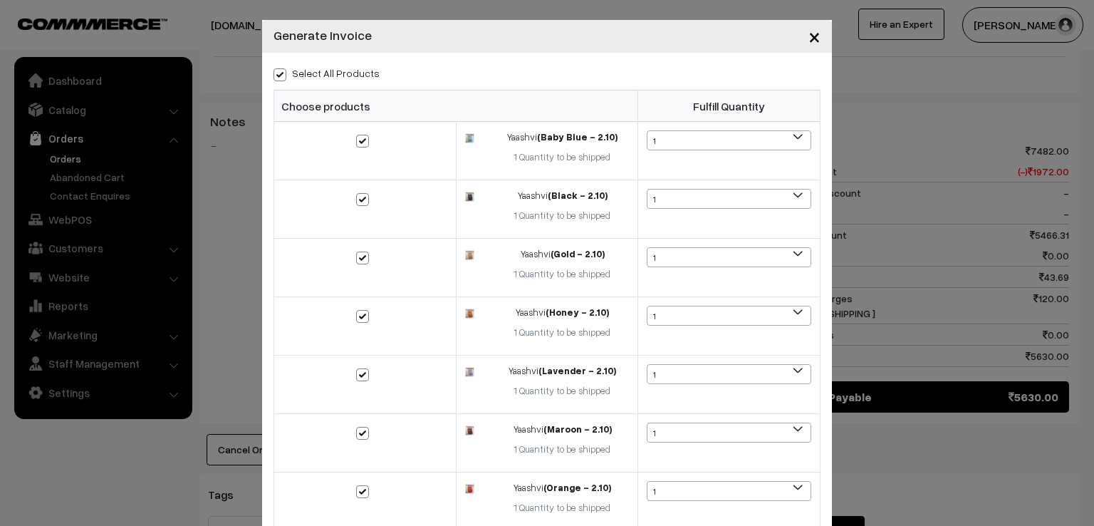
checkbox input "true"
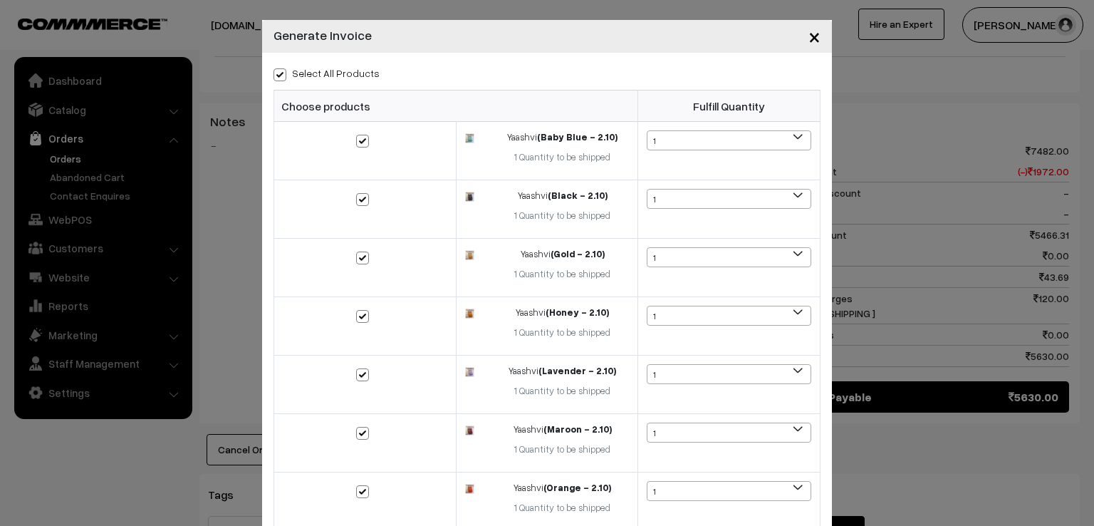
checkbox input "true"
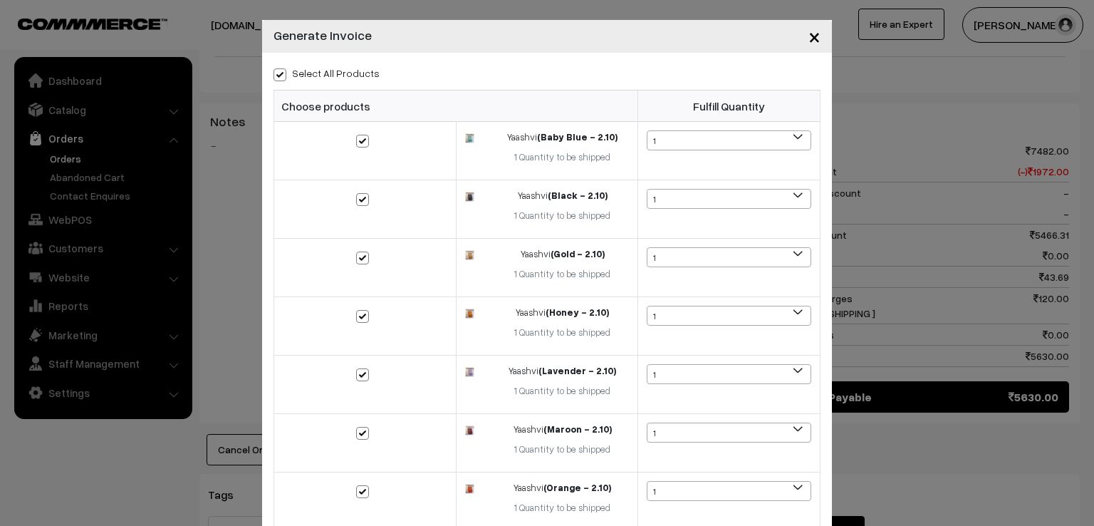
checkbox input "true"
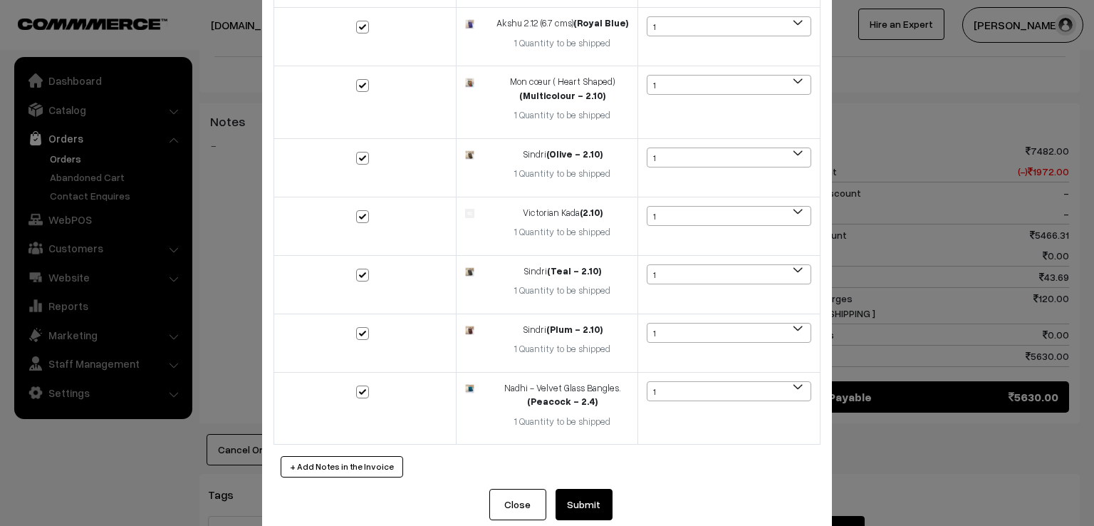
scroll to position [851, 0]
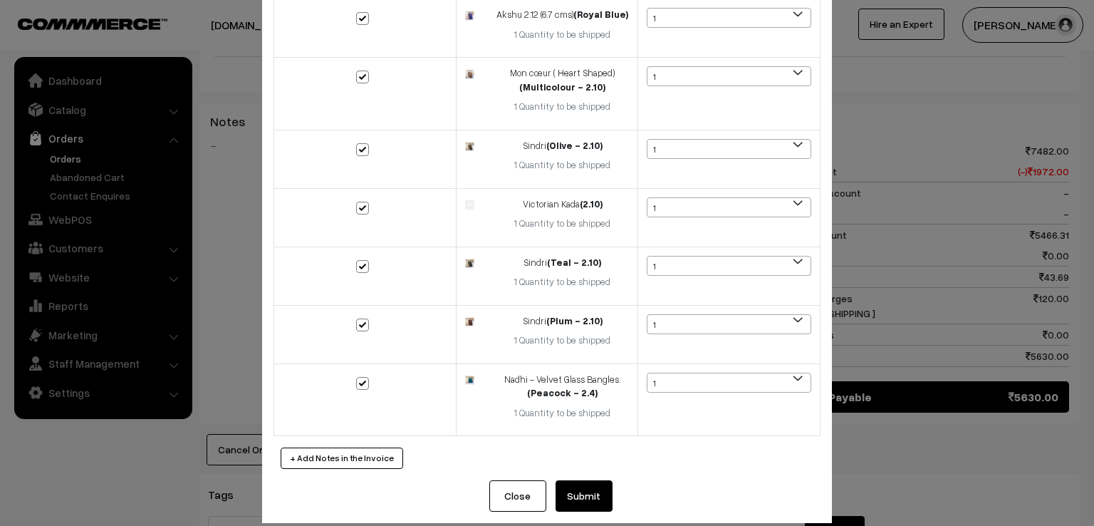
click at [587, 481] on button "Submit" at bounding box center [584, 495] width 57 height 31
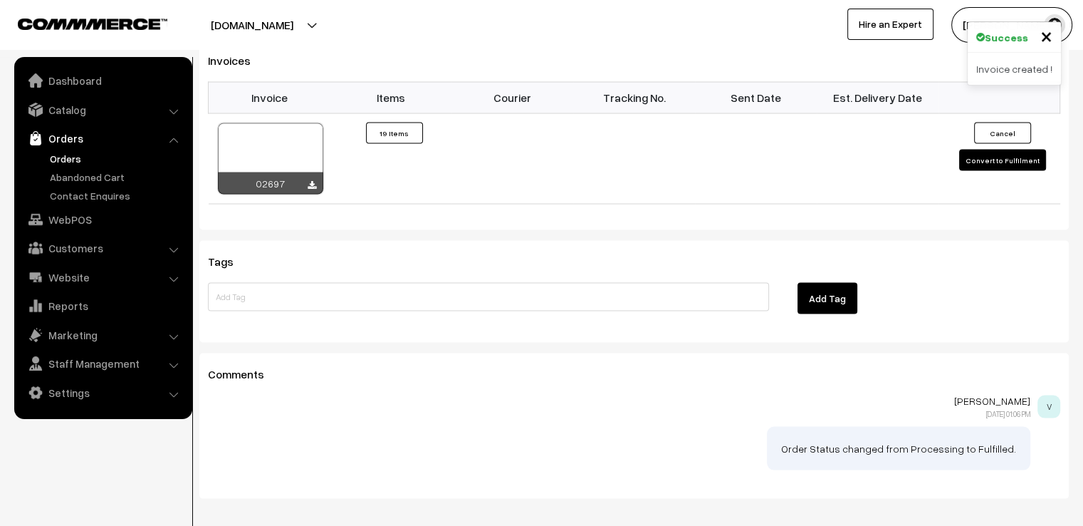
scroll to position [2758, 0]
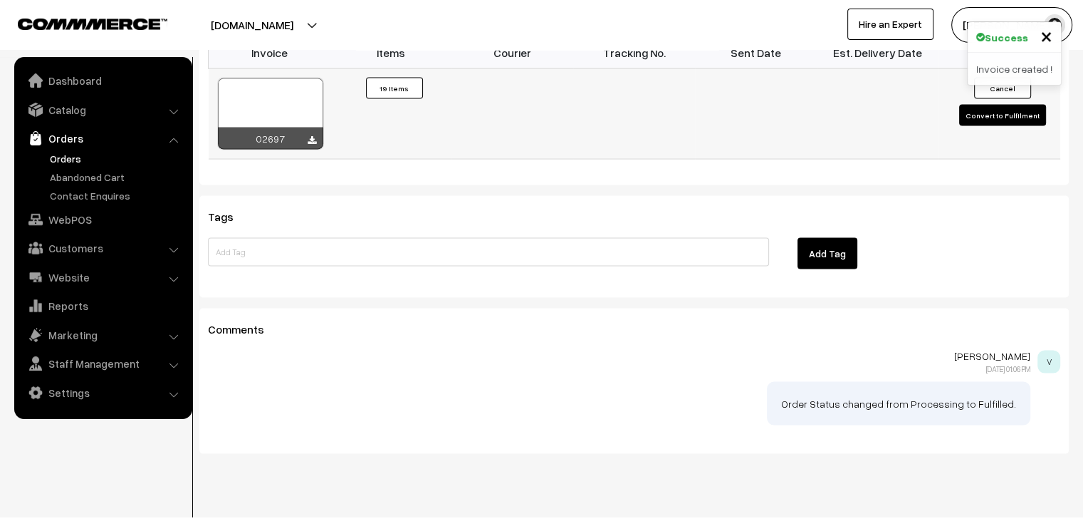
click at [1006, 105] on button "Convert to Fulfilment" at bounding box center [1003, 115] width 87 height 21
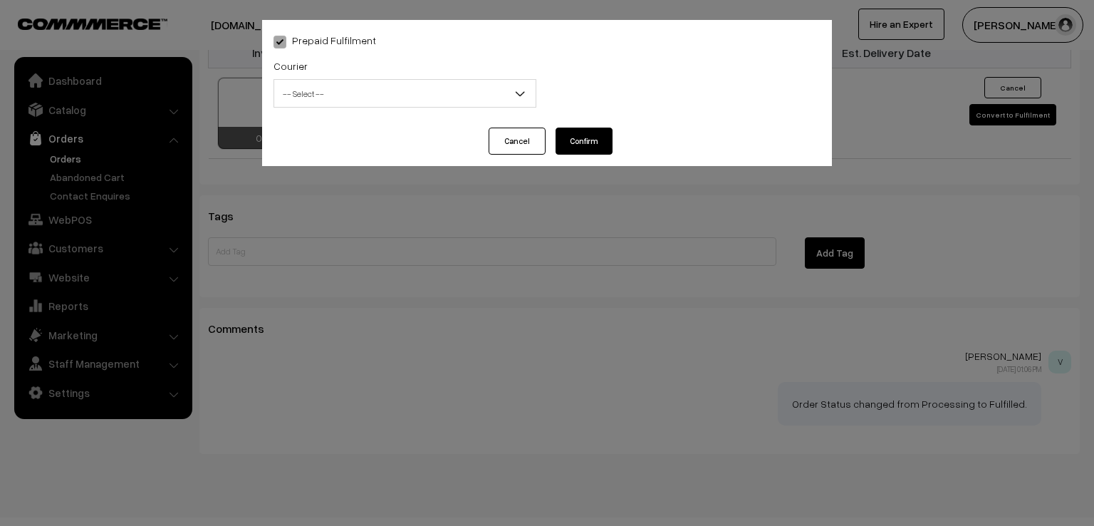
scroll to position [2781, 0]
click at [482, 105] on span "-- Select --" at bounding box center [404, 93] width 261 height 25
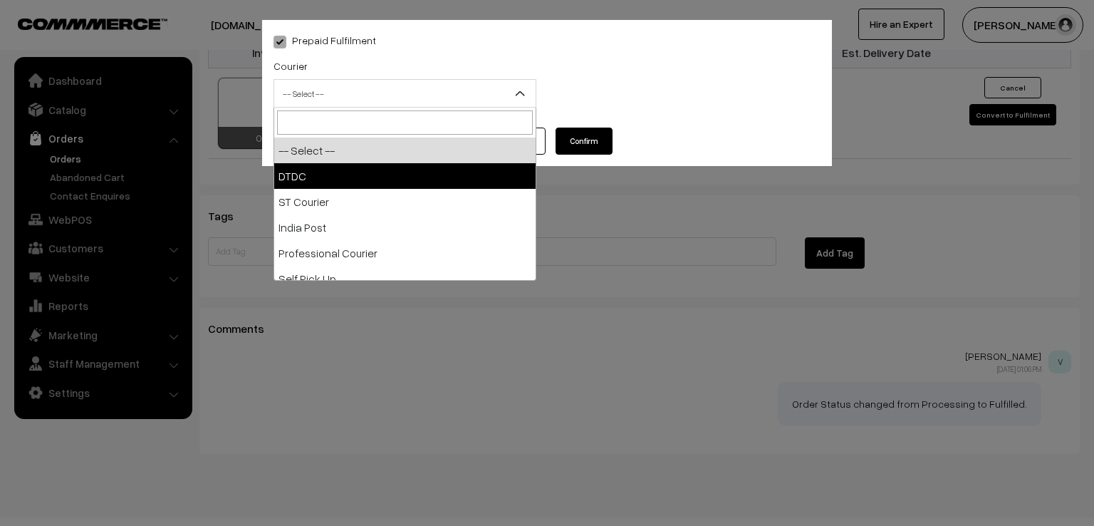
select select "1"
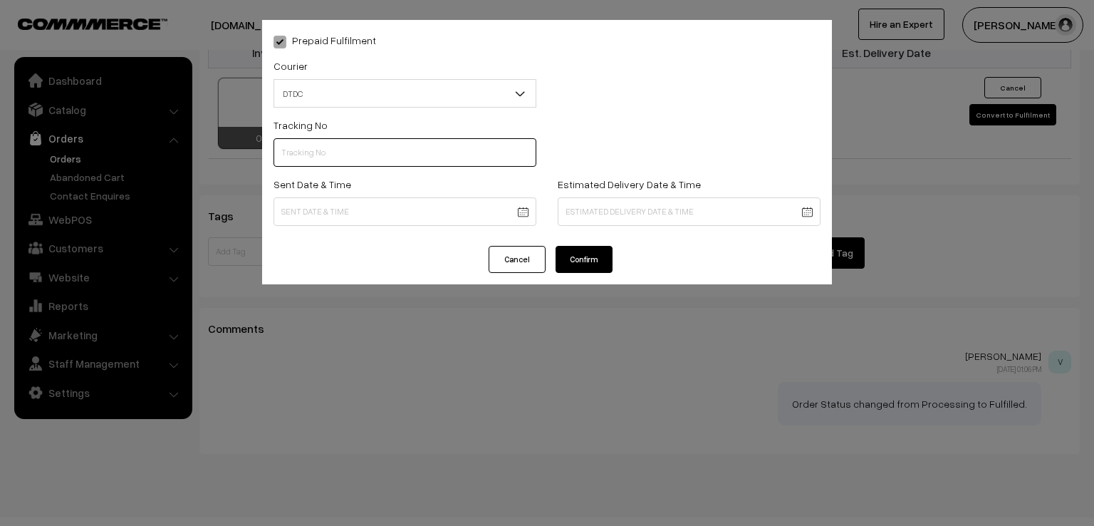
click at [393, 166] on input "text" at bounding box center [405, 152] width 263 height 28
type input "D1005146892"
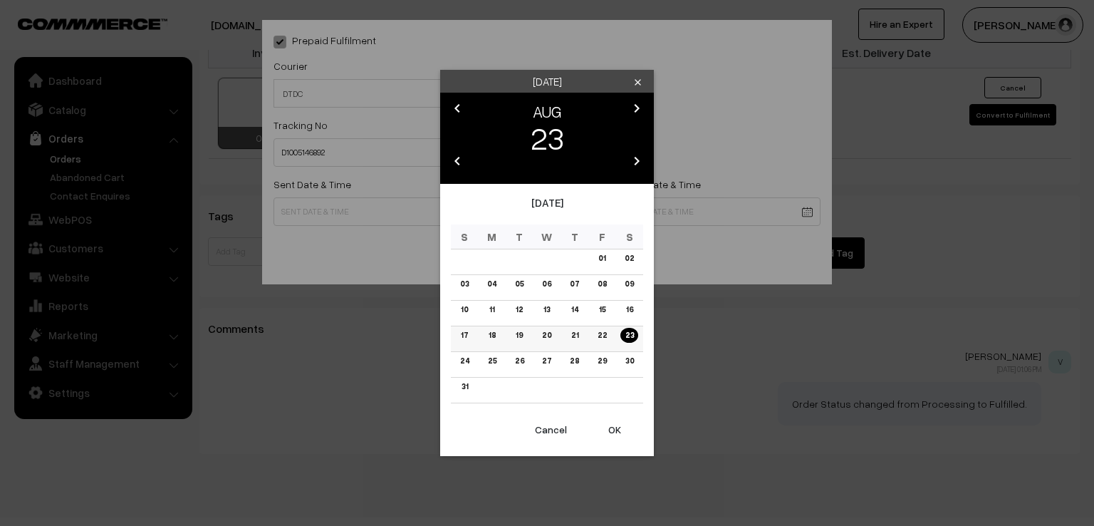
click at [604, 338] on link "22" at bounding box center [602, 335] width 18 height 15
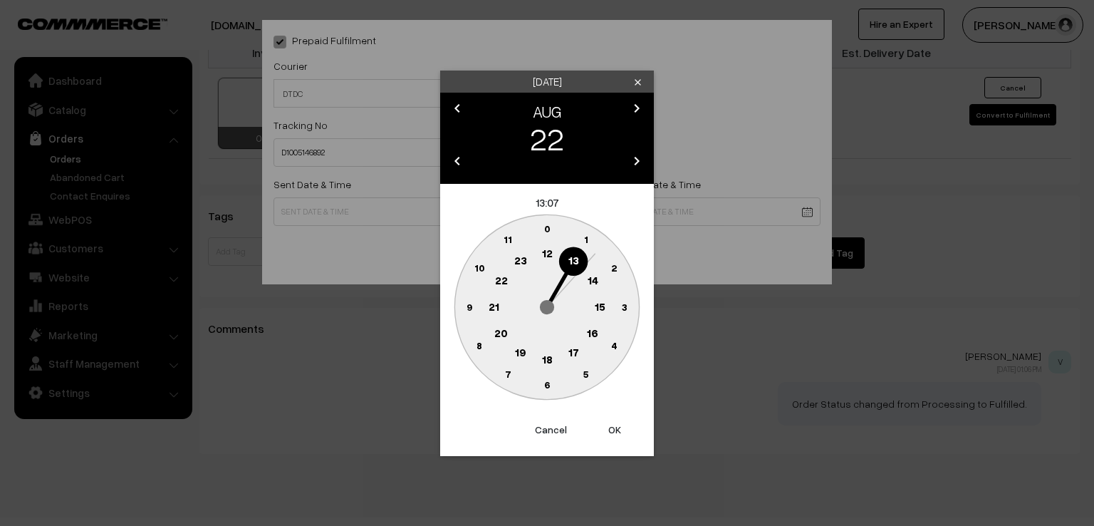
click at [468, 305] on text "9" at bounding box center [470, 306] width 6 height 12
click at [543, 224] on circle at bounding box center [538, 231] width 19 height 19
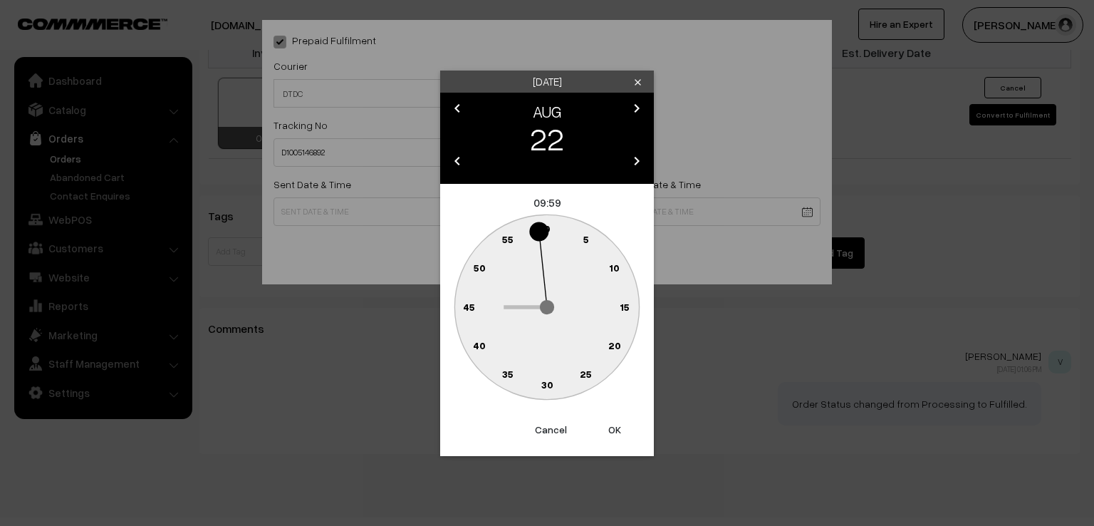
type input "22-08-2025 09:59"
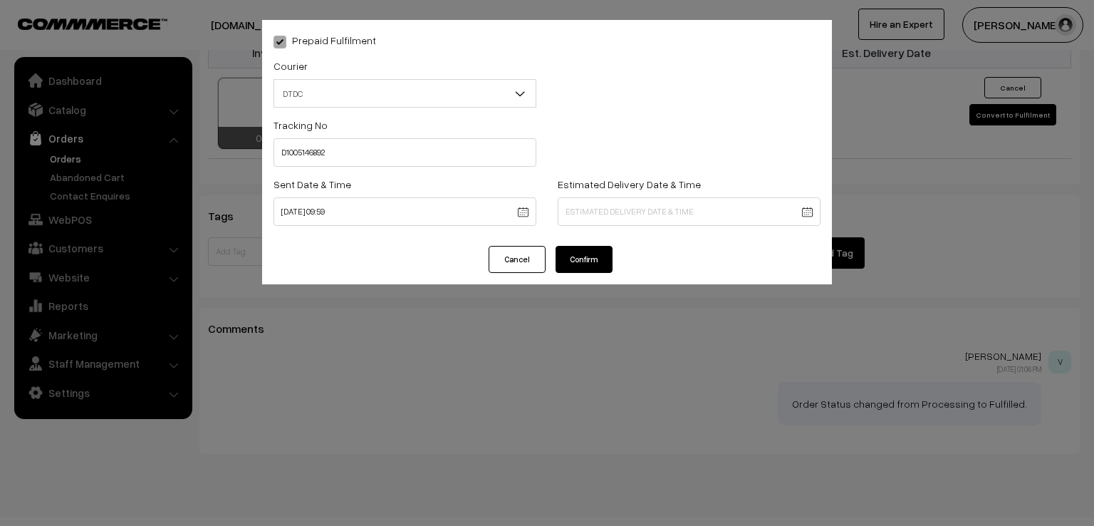
click at [571, 253] on button "Confirm" at bounding box center [584, 259] width 57 height 27
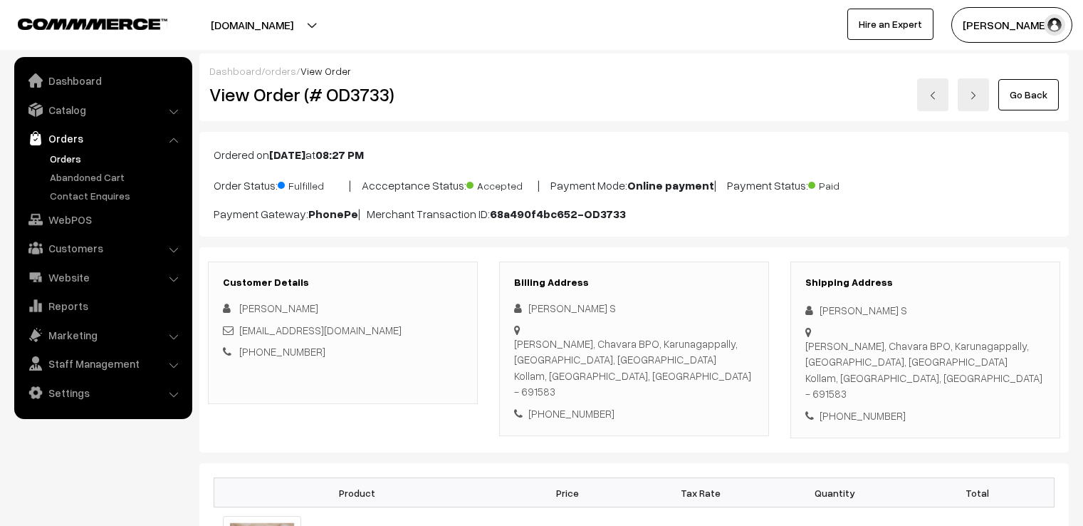
scroll to position [2758, 0]
